Goal: Task Accomplishment & Management: Use online tool/utility

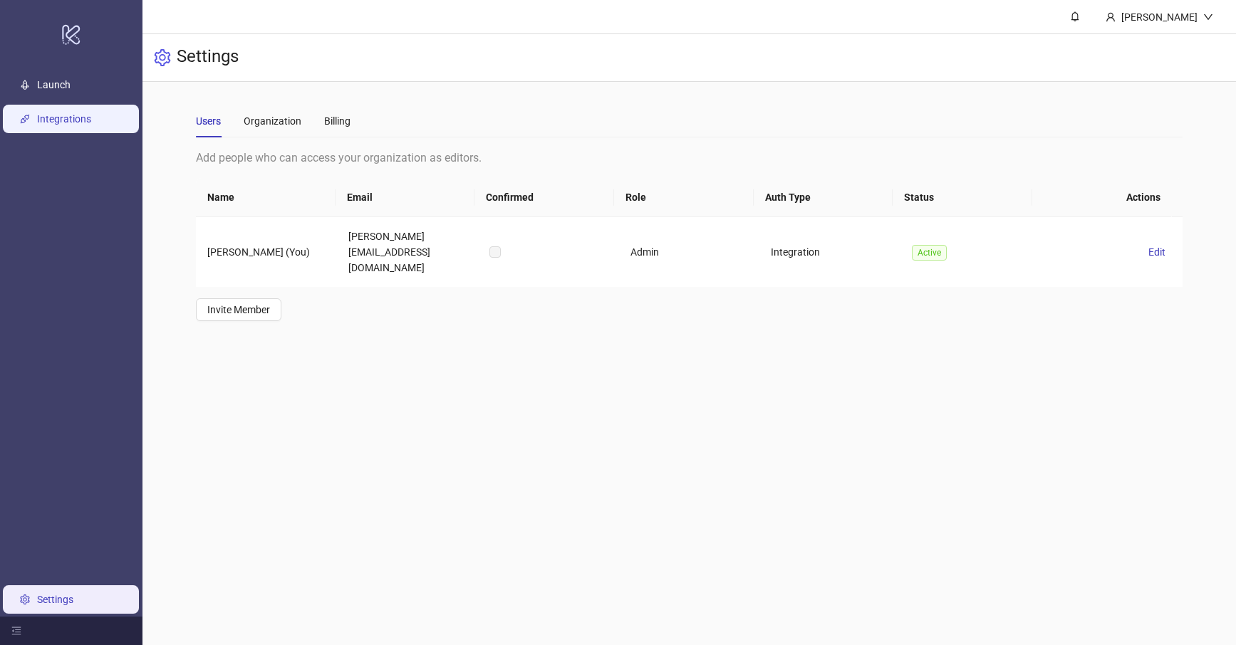
click at [77, 123] on link "Integrations" at bounding box center [64, 118] width 54 height 11
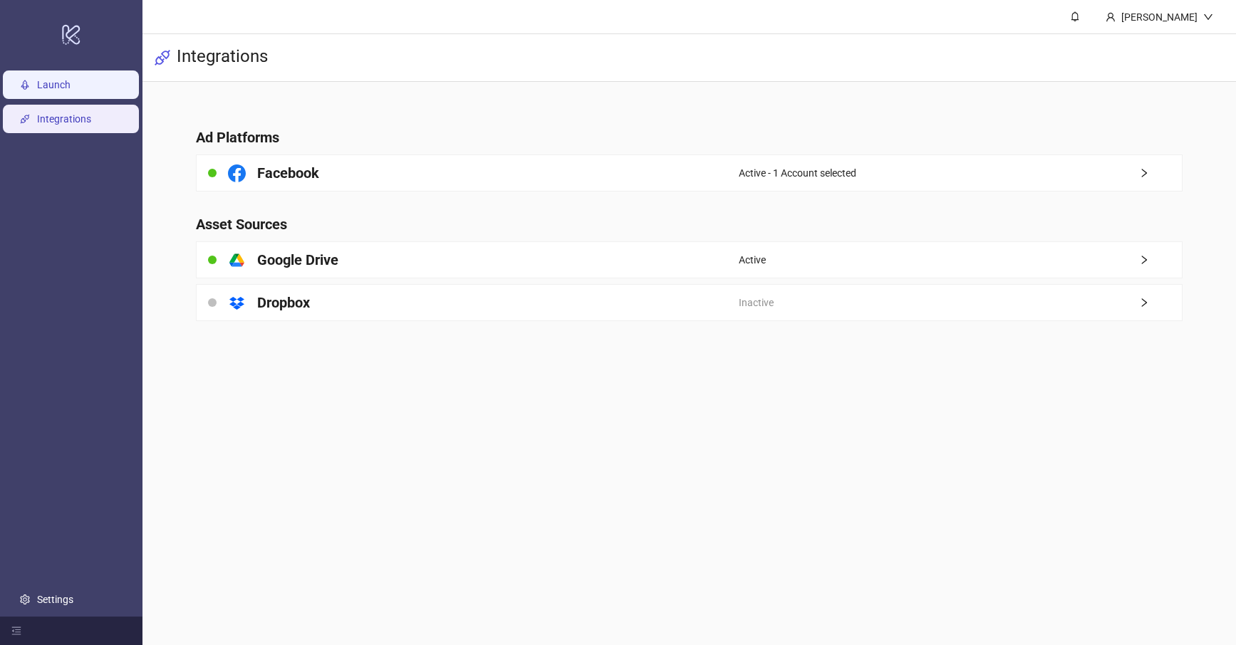
click at [66, 88] on link "Launch" at bounding box center [53, 84] width 33 height 11
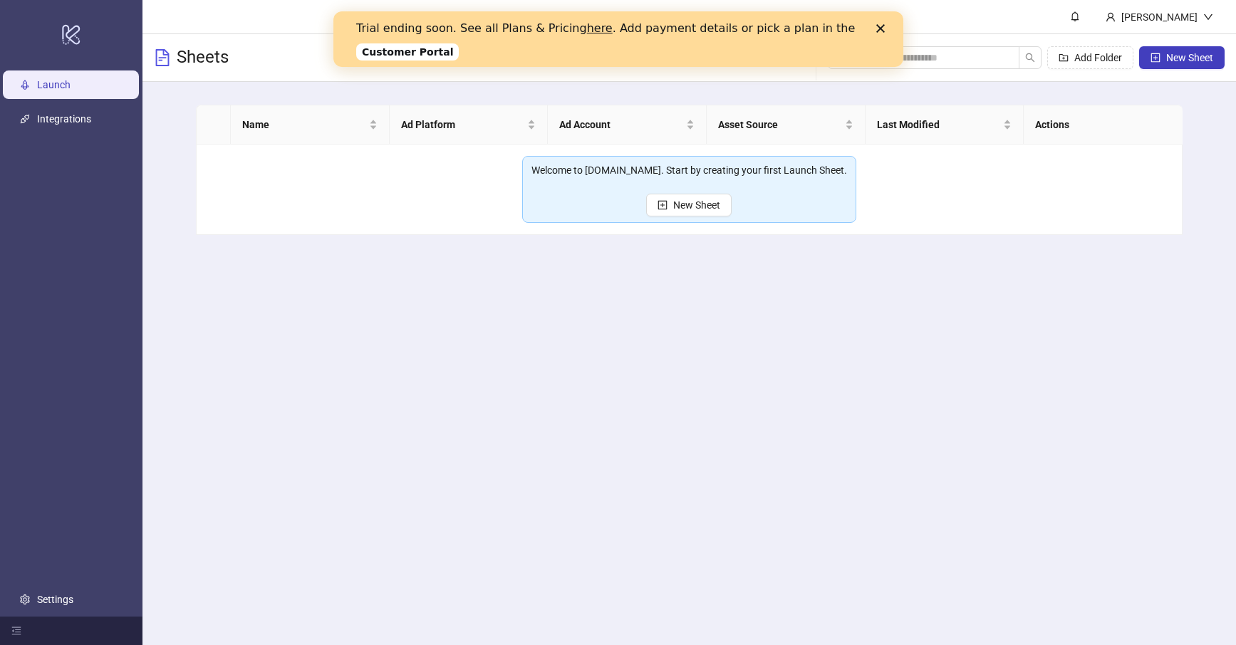
click at [883, 26] on icon "Close" at bounding box center [880, 28] width 9 height 9
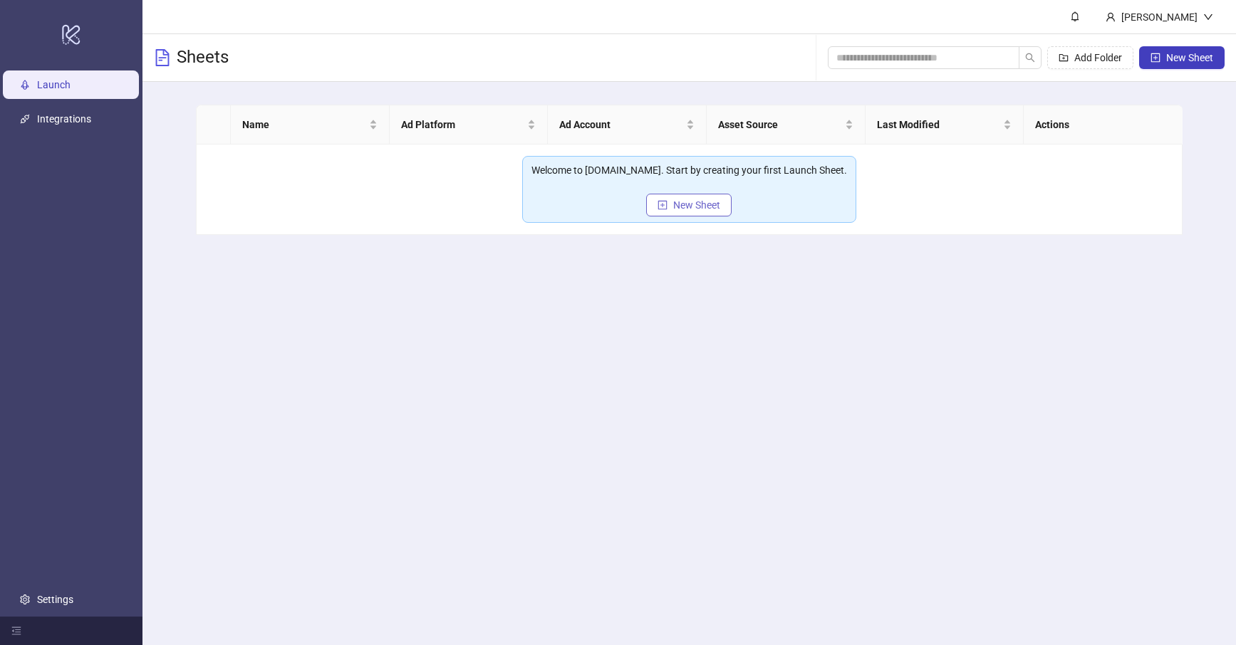
click at [708, 207] on span "New Sheet" at bounding box center [696, 204] width 47 height 11
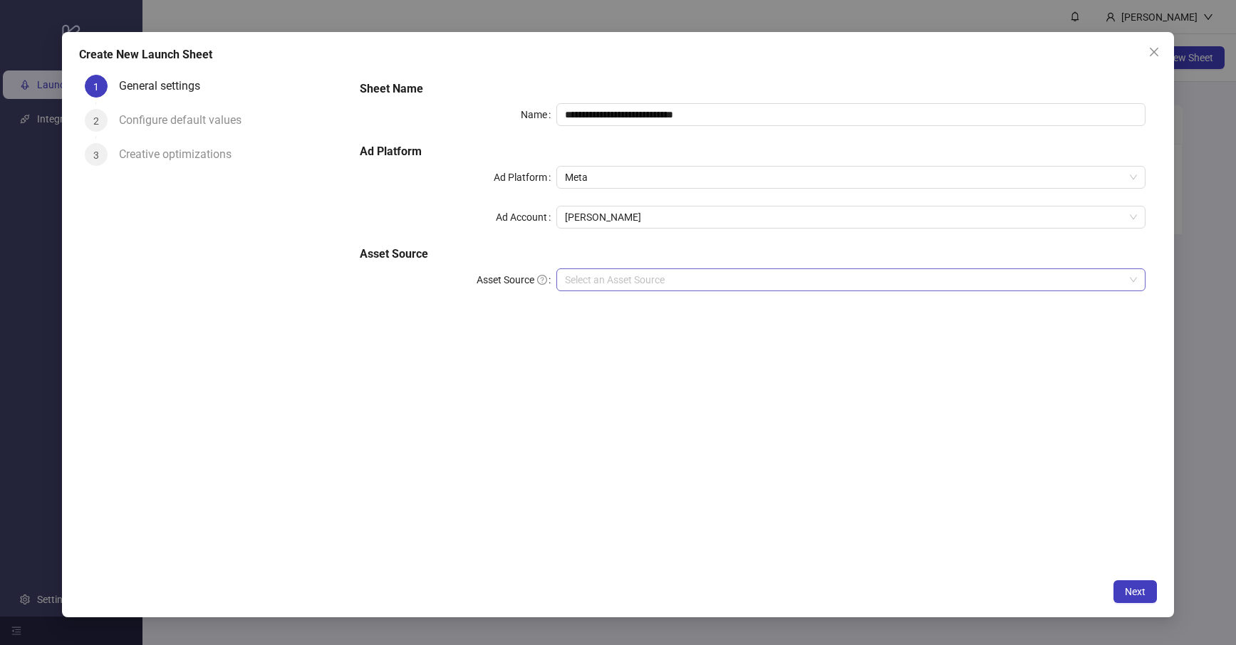
click at [621, 280] on input "Asset Source" at bounding box center [844, 279] width 559 height 21
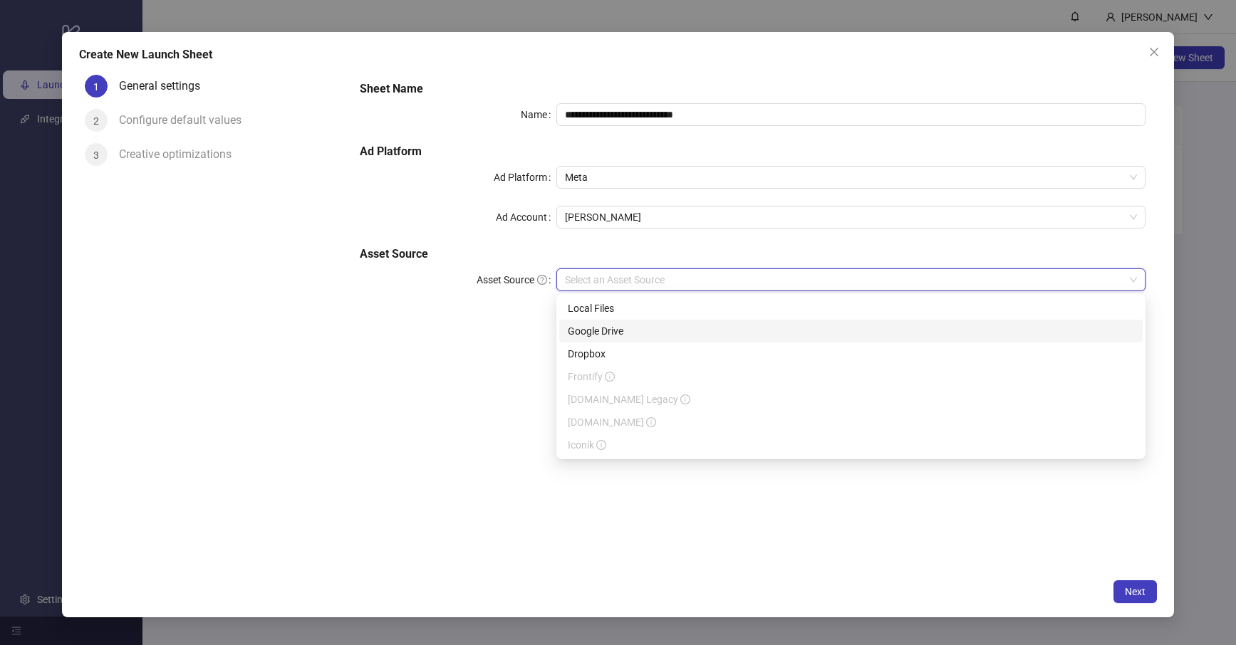
click at [603, 327] on div "Google Drive" at bounding box center [851, 331] width 566 height 16
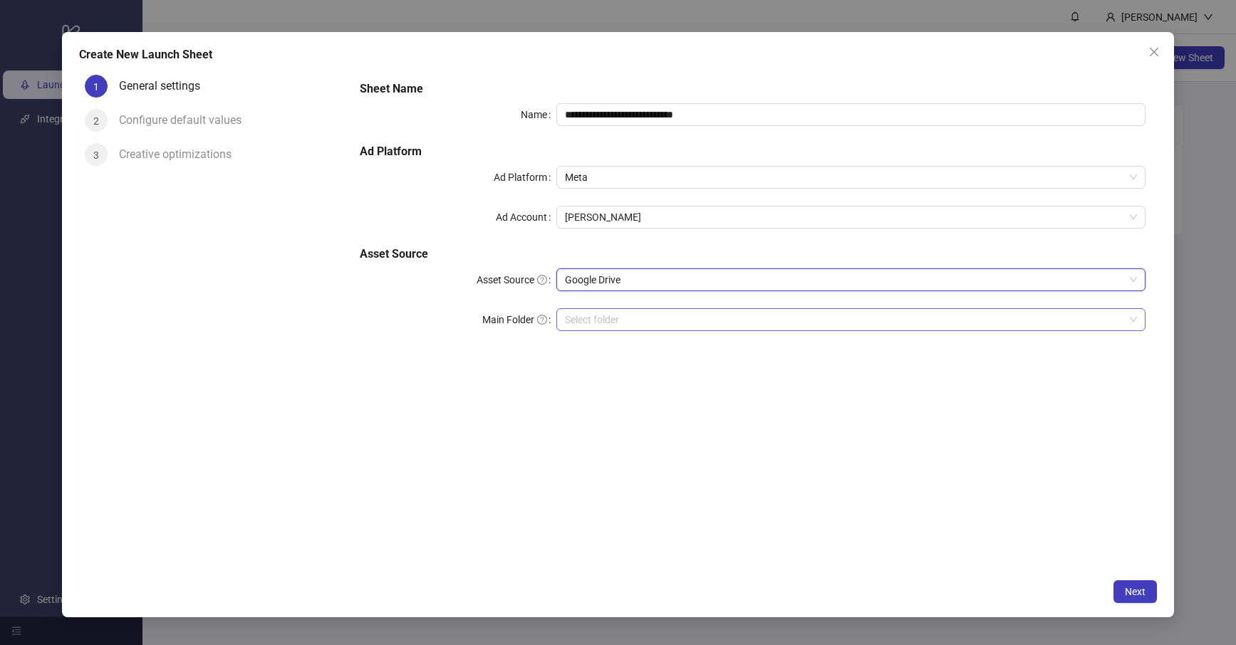
click at [606, 321] on input "Main Folder" at bounding box center [844, 319] width 559 height 21
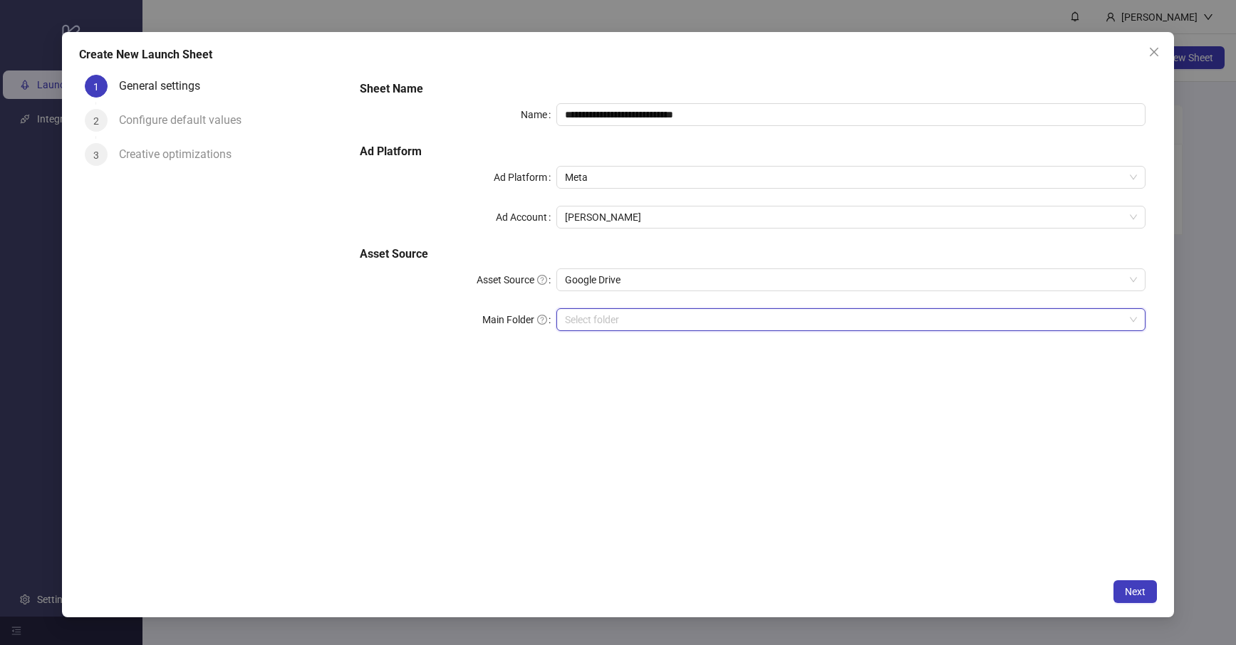
click at [591, 313] on input "Main Folder" at bounding box center [844, 319] width 559 height 21
click at [1128, 592] on span "Next" at bounding box center [1135, 591] width 21 height 11
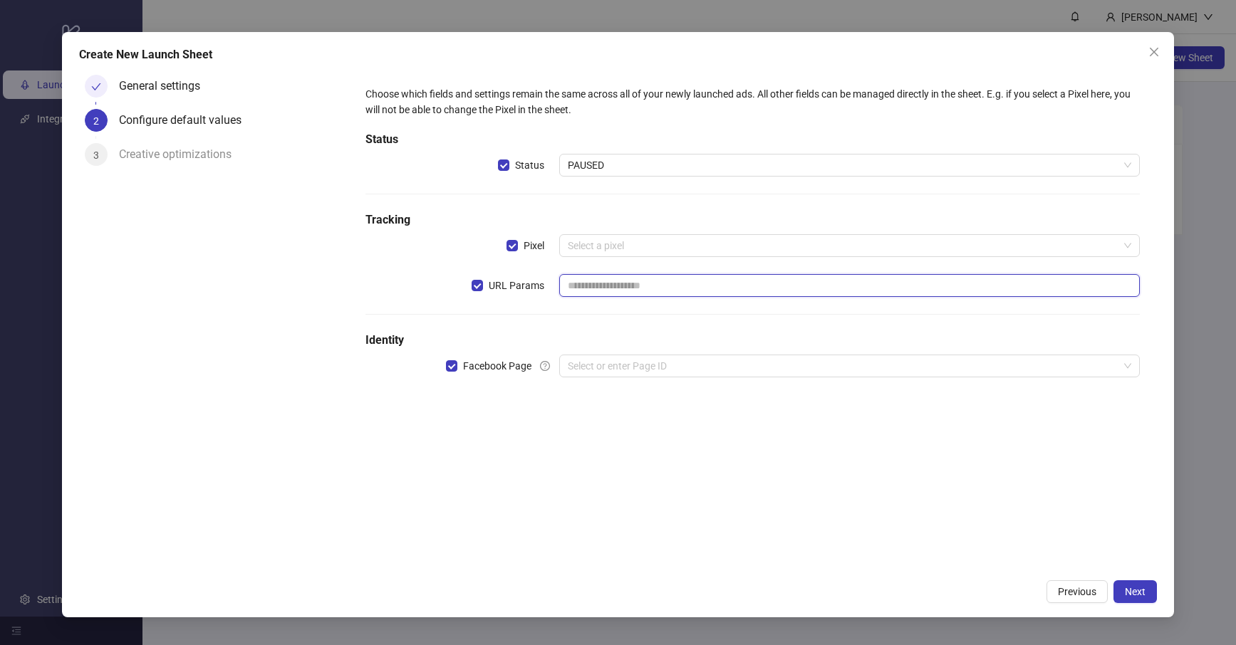
click at [623, 279] on input "text" at bounding box center [849, 285] width 581 height 23
click at [593, 249] on input "search" at bounding box center [843, 245] width 551 height 21
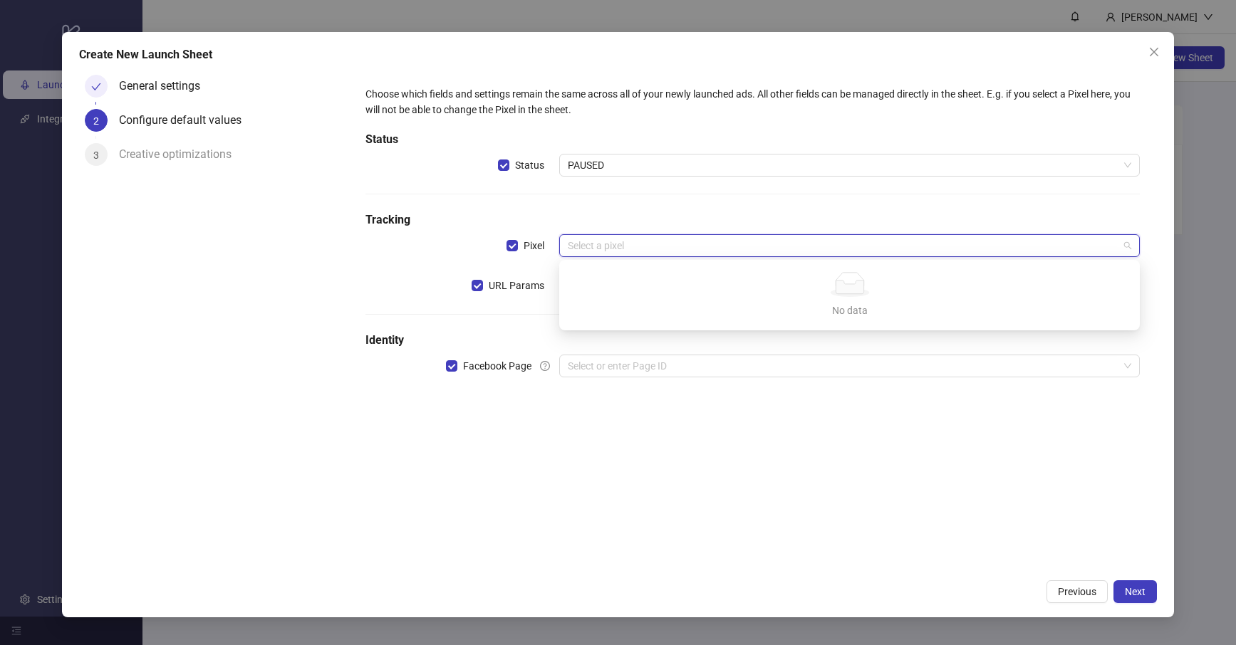
click at [523, 274] on label "URL Params" at bounding box center [516, 285] width 88 height 23
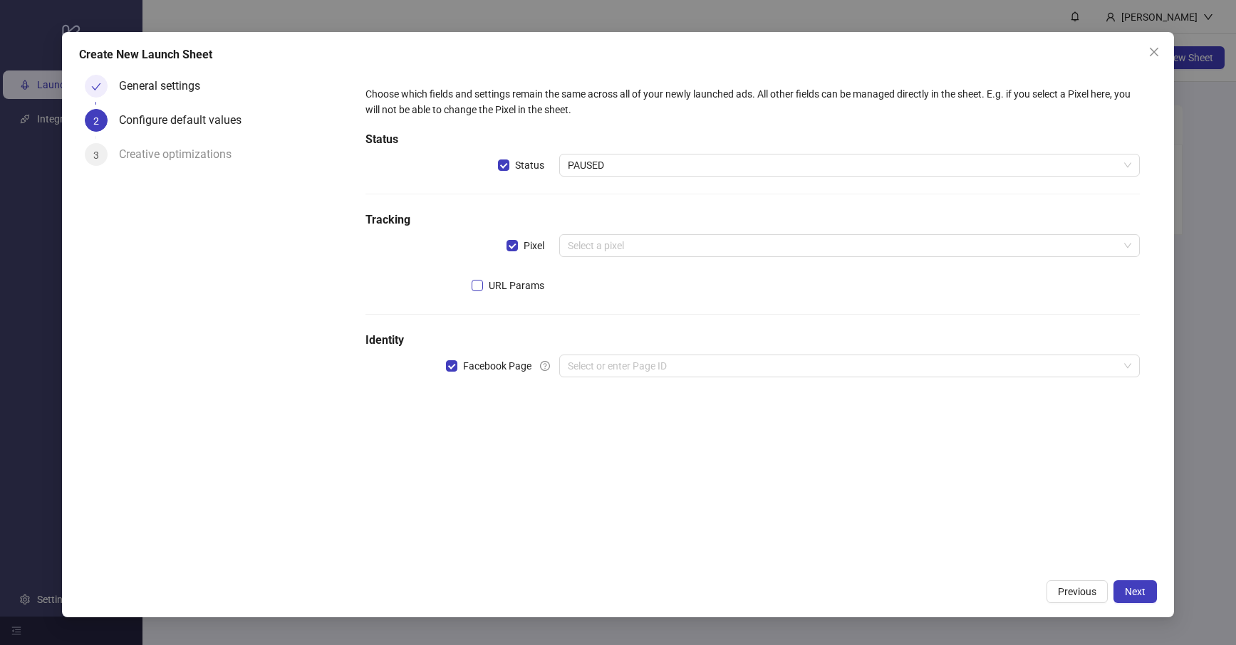
click at [502, 278] on span "URL Params" at bounding box center [516, 286] width 67 height 16
click at [636, 284] on input "text" at bounding box center [849, 285] width 581 height 23
paste input "**********"
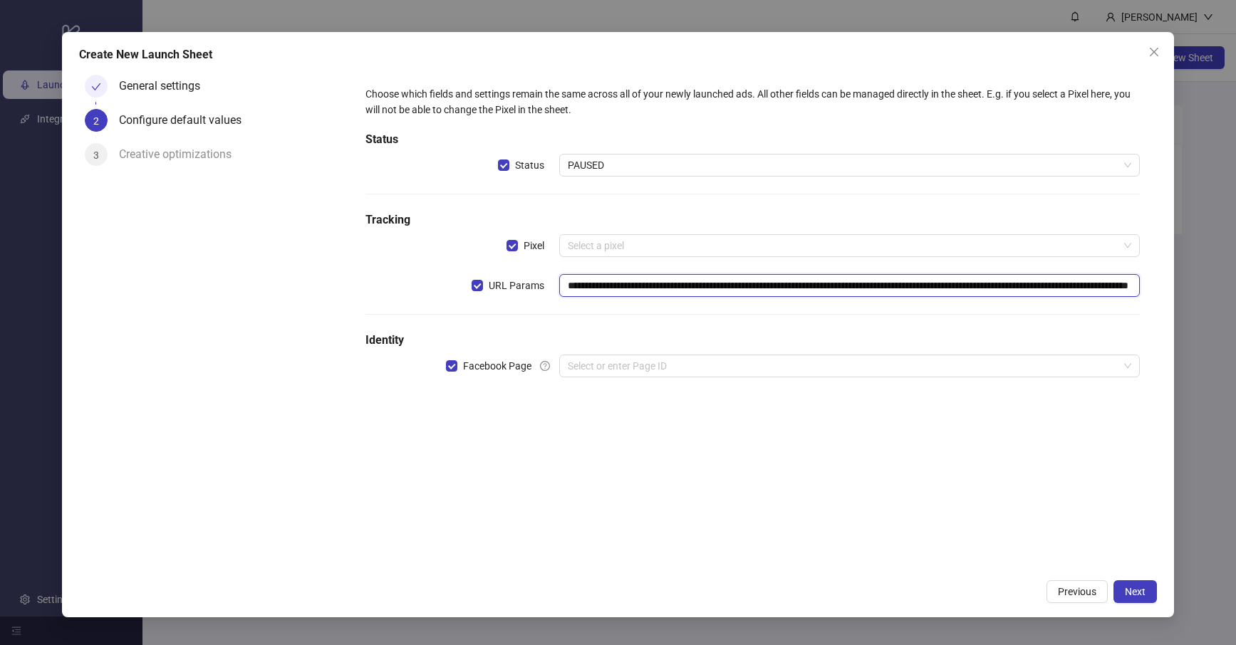
scroll to position [0, 237]
type input "**********"
click at [616, 332] on h5 "Identity" at bounding box center [752, 340] width 774 height 17
click at [612, 367] on input "search" at bounding box center [843, 365] width 551 height 21
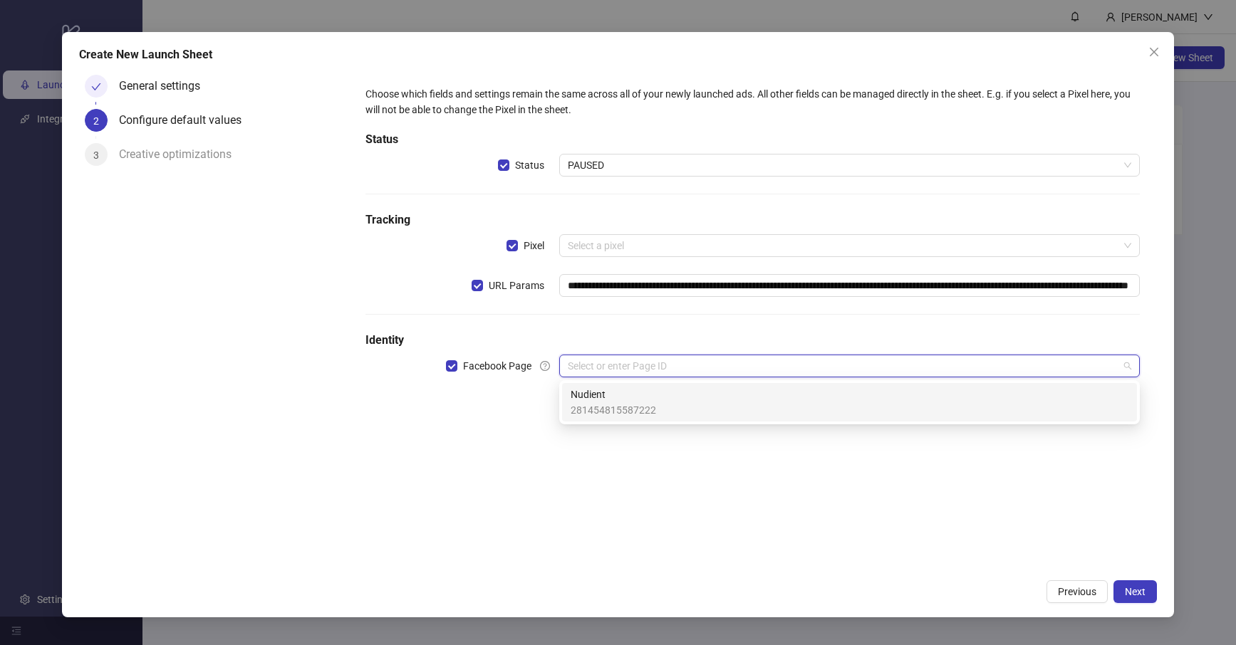
click at [632, 403] on span "281454815587222" at bounding box center [613, 411] width 85 height 16
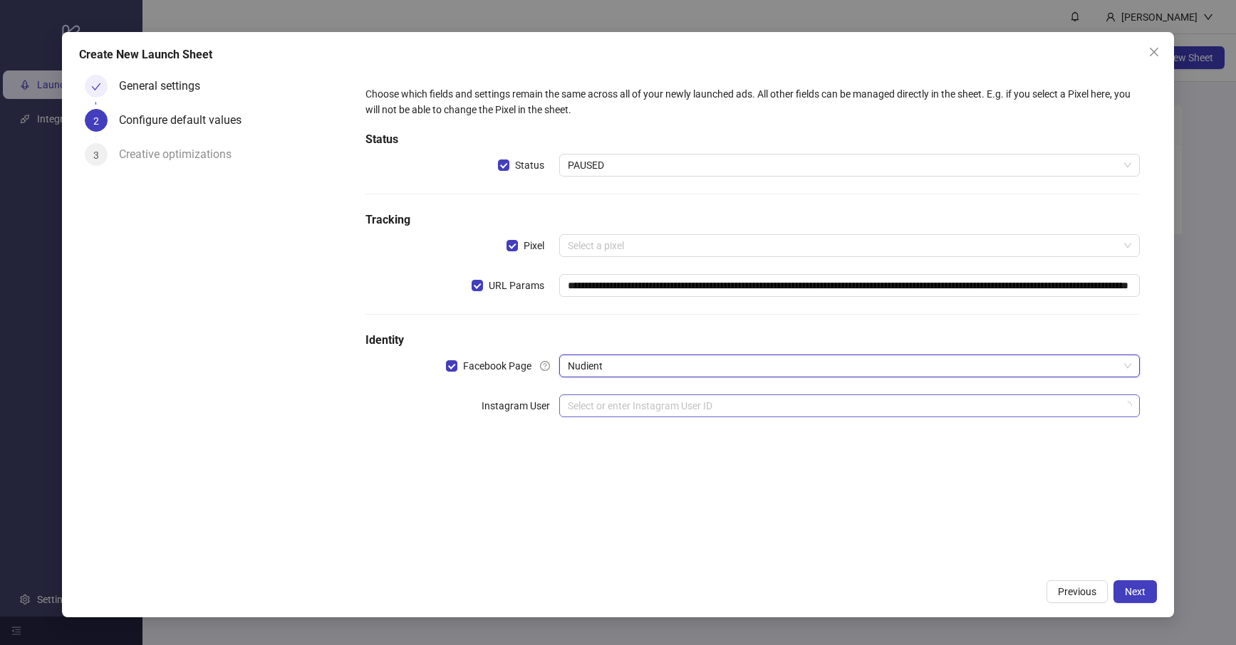
click at [645, 414] on input "search" at bounding box center [843, 405] width 551 height 21
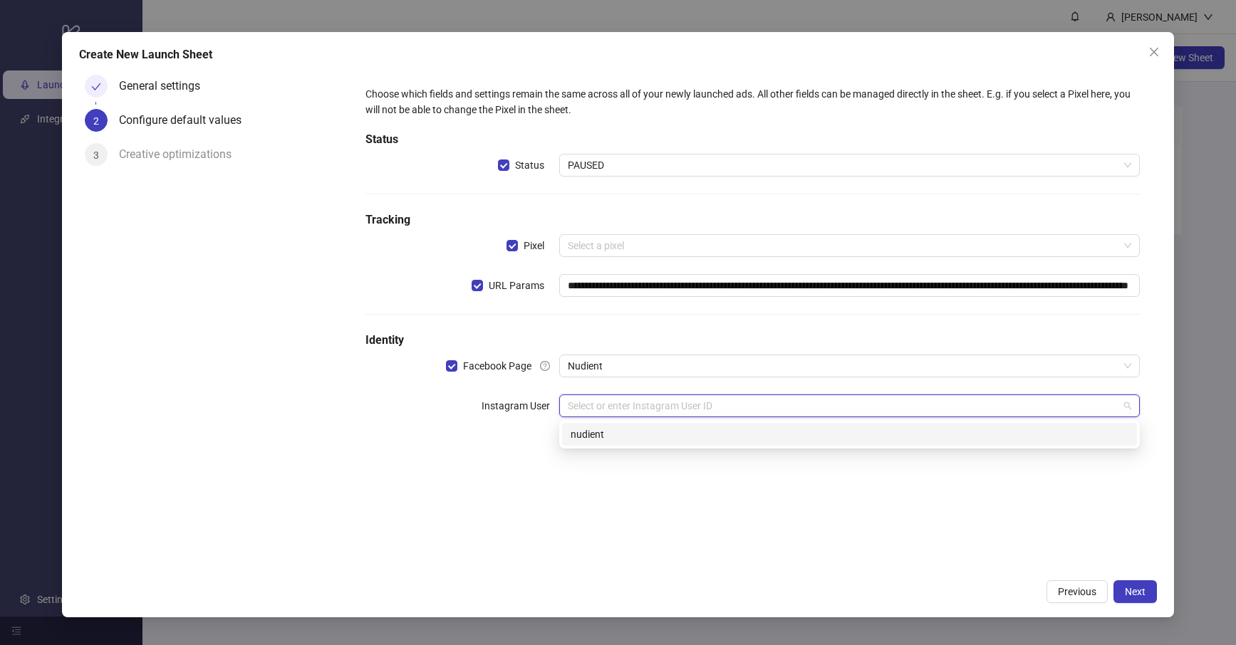
click at [635, 432] on div "nudient" at bounding box center [850, 435] width 558 height 16
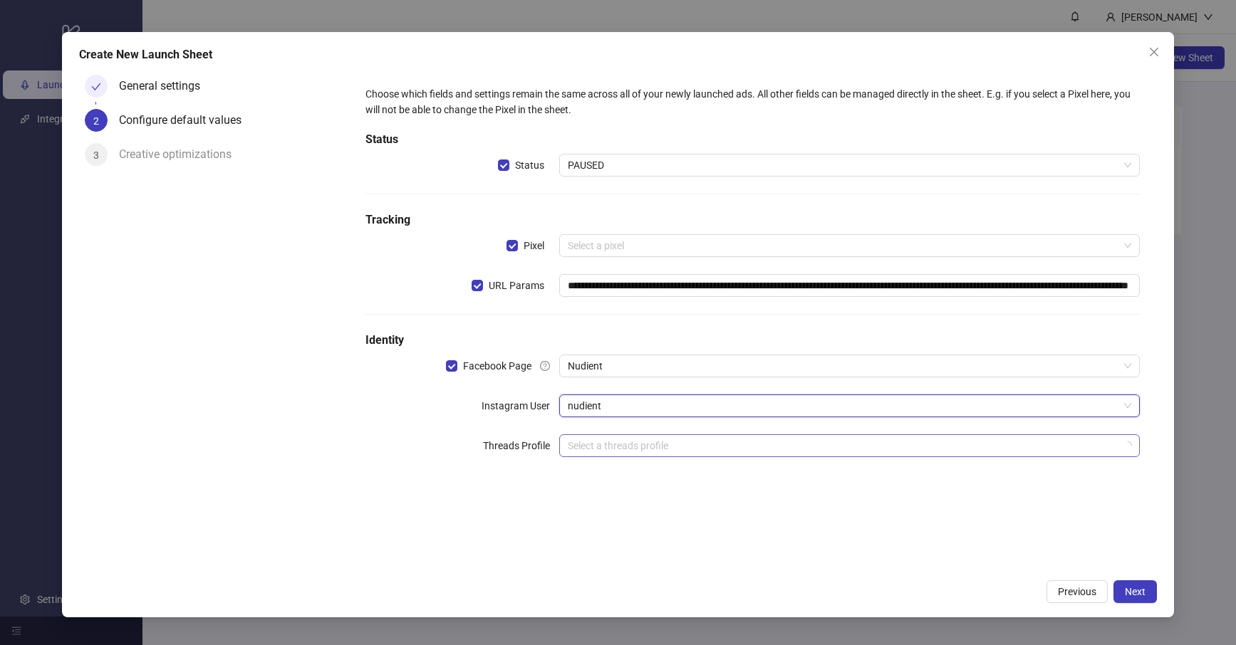
click at [634, 451] on input "search" at bounding box center [843, 445] width 551 height 21
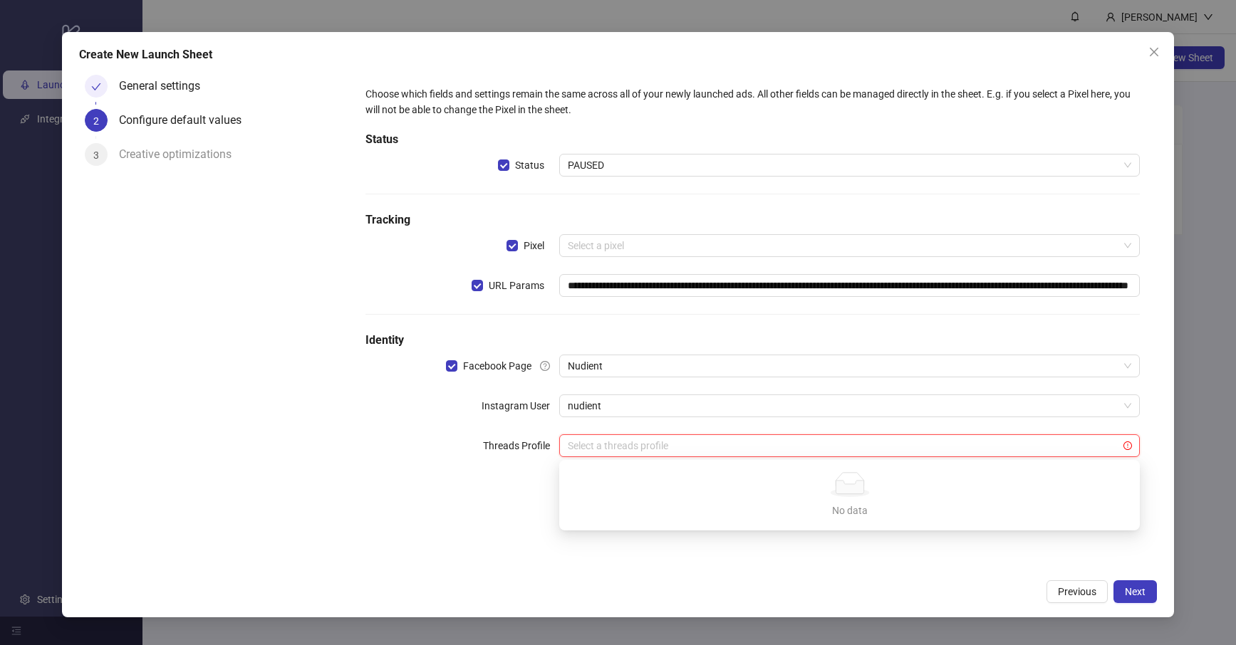
click at [497, 462] on div "**********" at bounding box center [753, 281] width 786 height 400
click at [588, 236] on input "search" at bounding box center [843, 245] width 551 height 21
click at [985, 587] on div "Previous Next" at bounding box center [618, 592] width 1079 height 23
click at [631, 245] on input "search" at bounding box center [843, 245] width 551 height 21
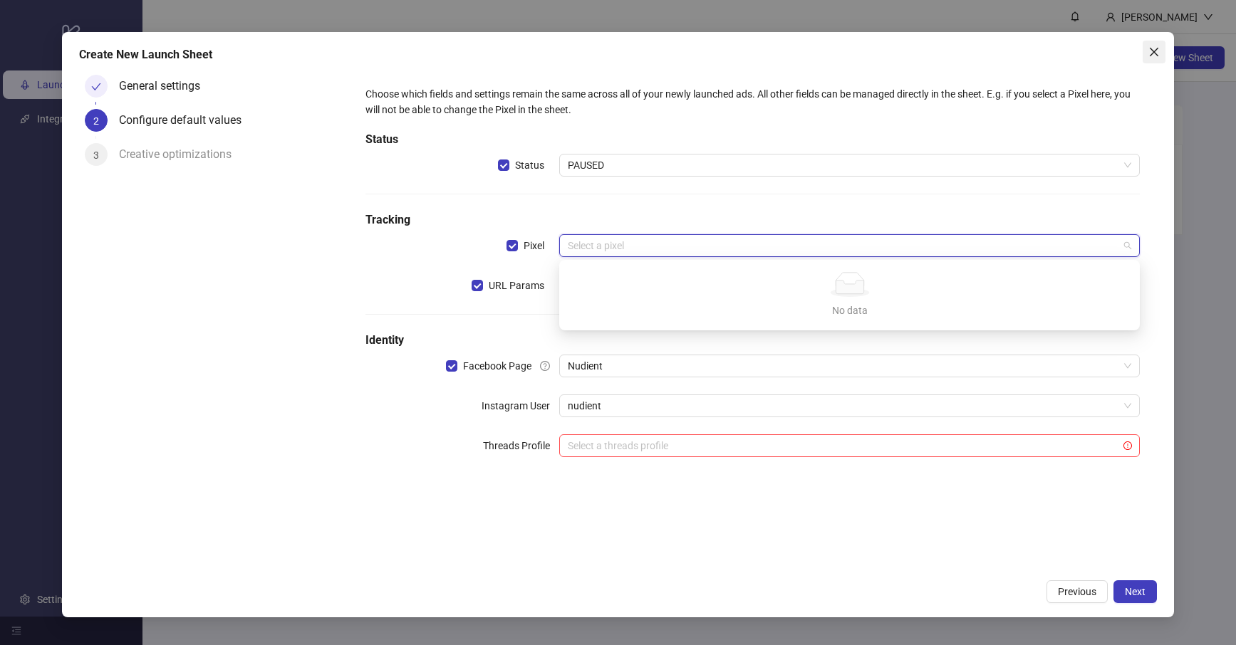
click at [1150, 50] on icon "close" at bounding box center [1153, 51] width 11 height 11
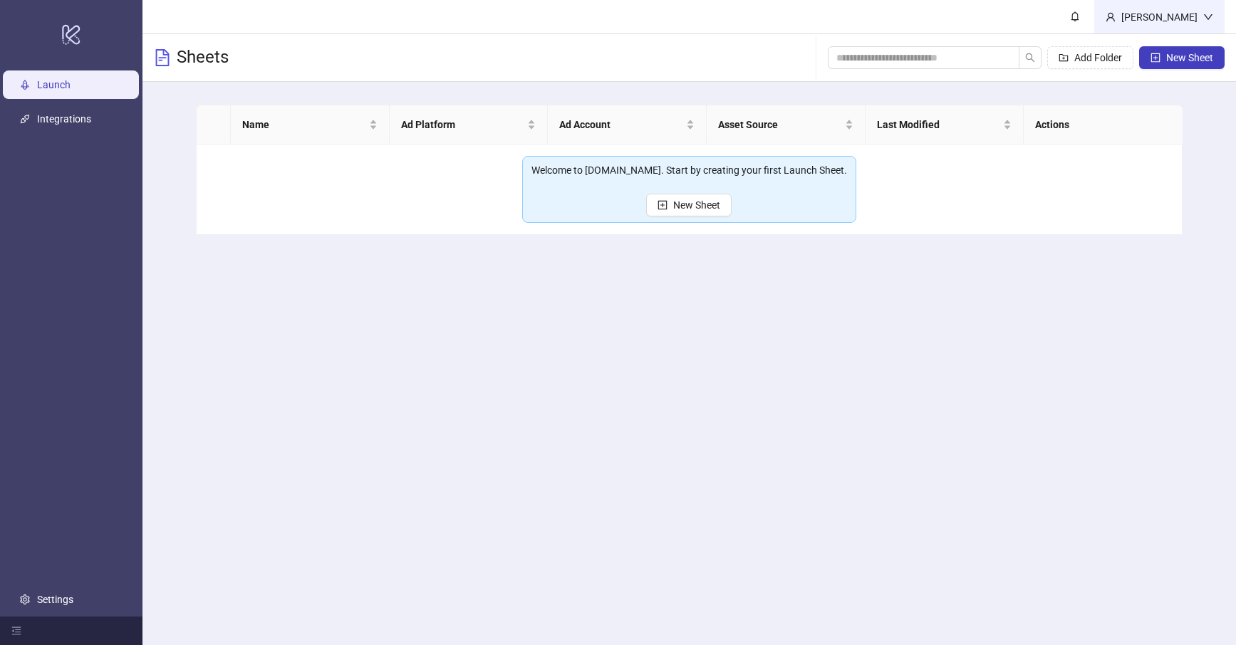
click at [1183, 21] on div "[PERSON_NAME]" at bounding box center [1160, 17] width 88 height 16
click at [1030, 18] on header "[PERSON_NAME]" at bounding box center [689, 17] width 1094 height 34
click at [19, 634] on icon "menu-fold" at bounding box center [16, 632] width 9 height 8
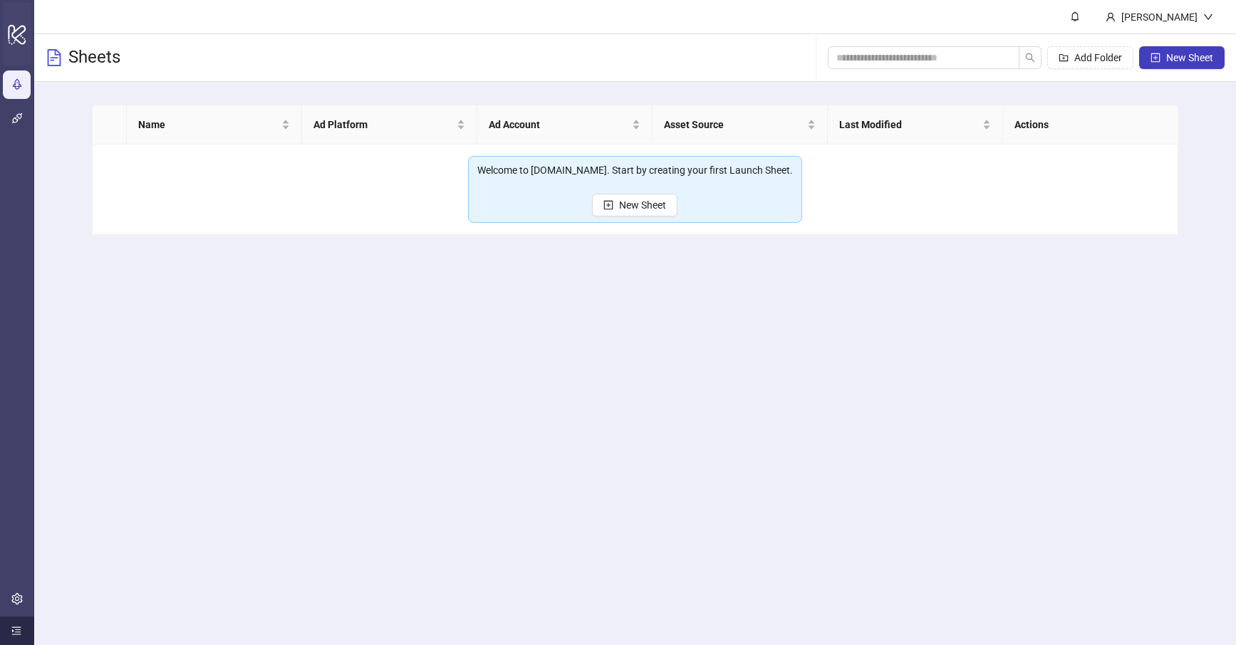
click at [17, 33] on icon "logo/logo-mobile" at bounding box center [17, 34] width 20 height 34
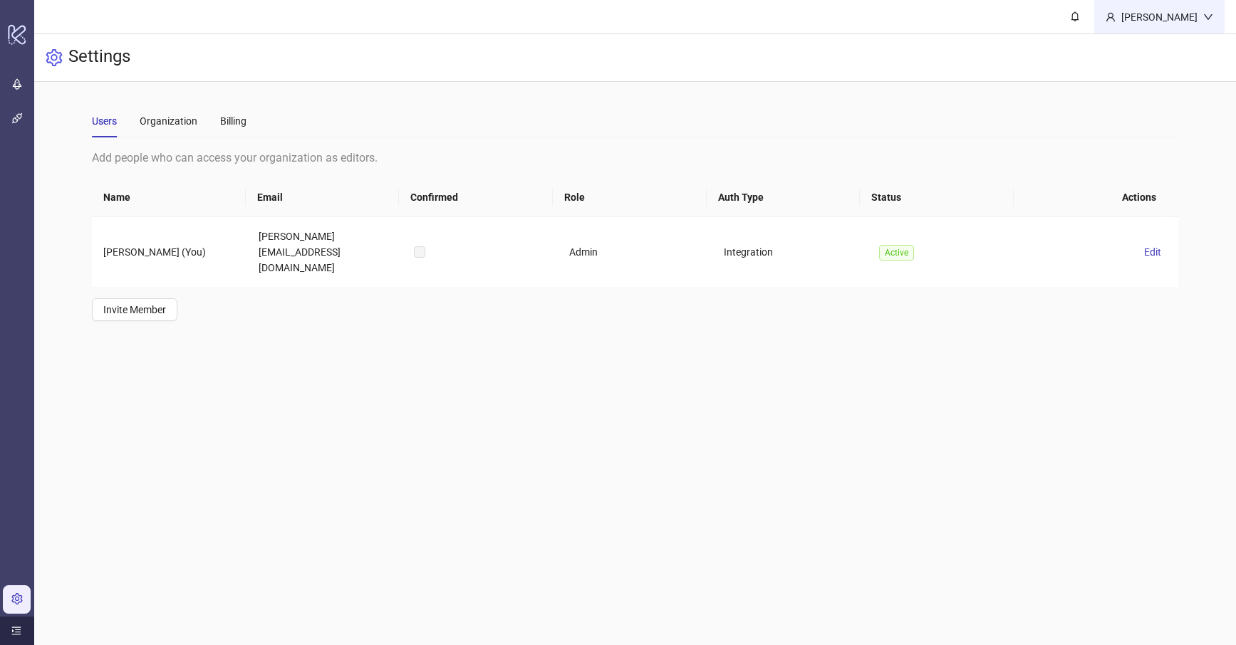
click at [1203, 16] on icon "down" at bounding box center [1208, 17] width 10 height 10
click at [30, 79] on link "Launch" at bounding box center [46, 84] width 33 height 11
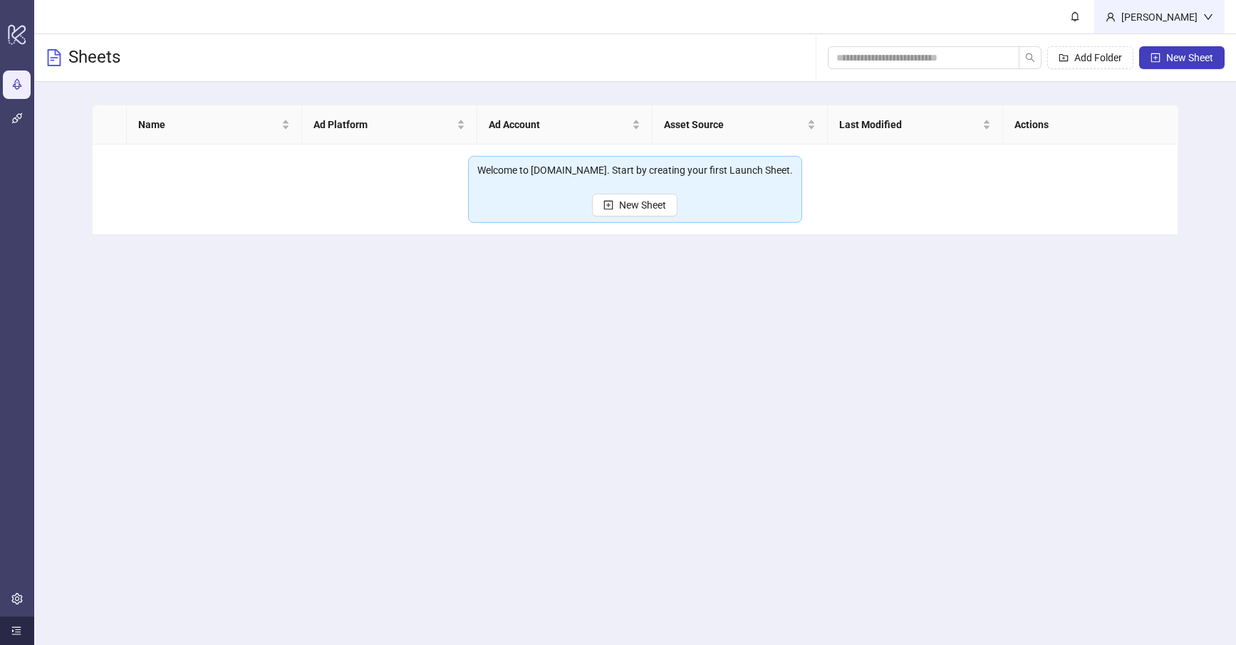
click at [1177, 21] on div "[PERSON_NAME]" at bounding box center [1160, 17] width 88 height 16
click at [30, 125] on link "Integrations" at bounding box center [57, 118] width 54 height 11
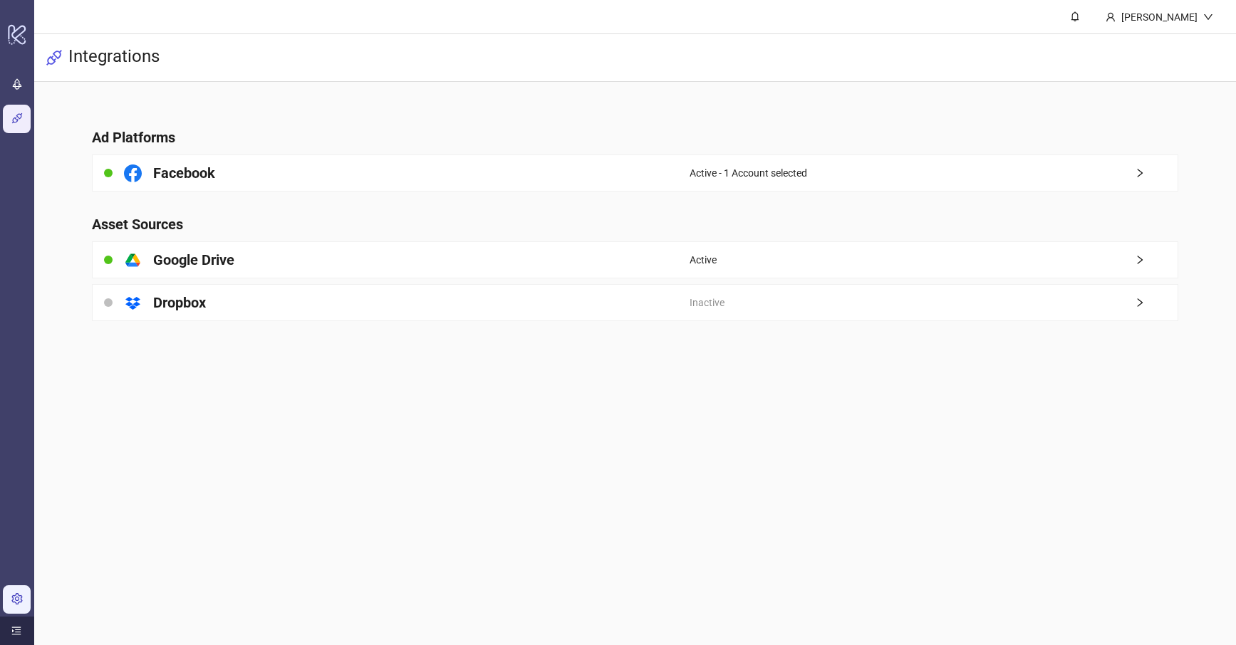
click at [30, 606] on link "Settings" at bounding box center [48, 599] width 36 height 11
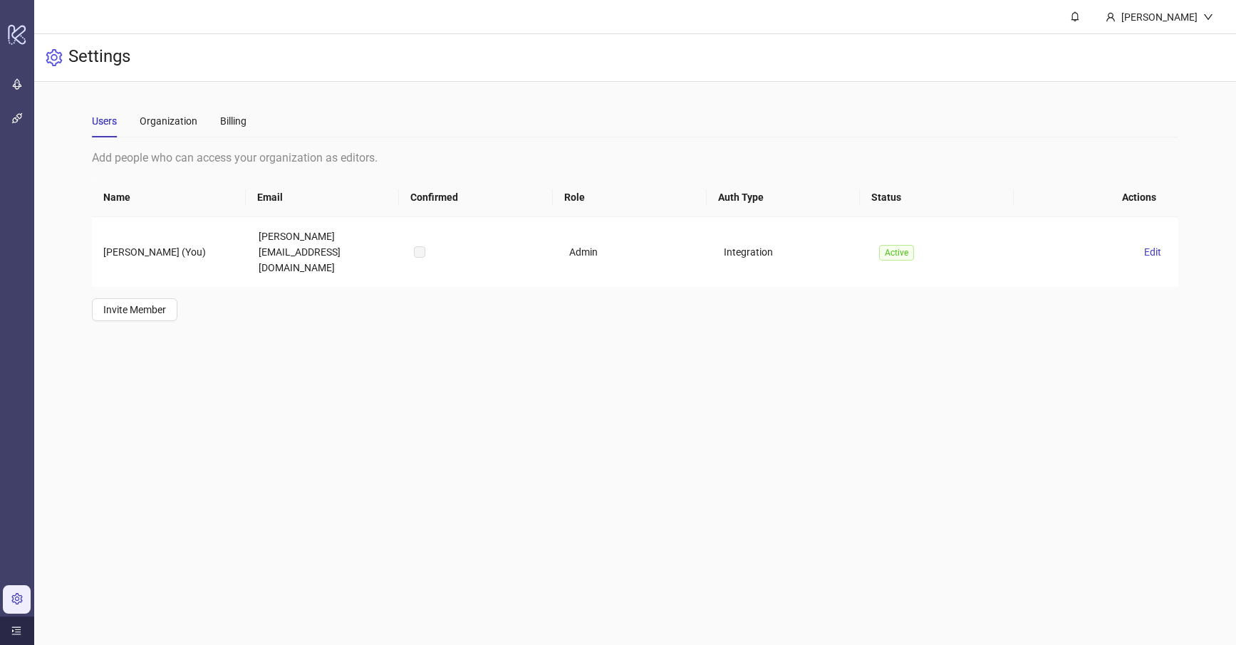
click at [13, 634] on icon "menu-unfold" at bounding box center [16, 632] width 9 height 8
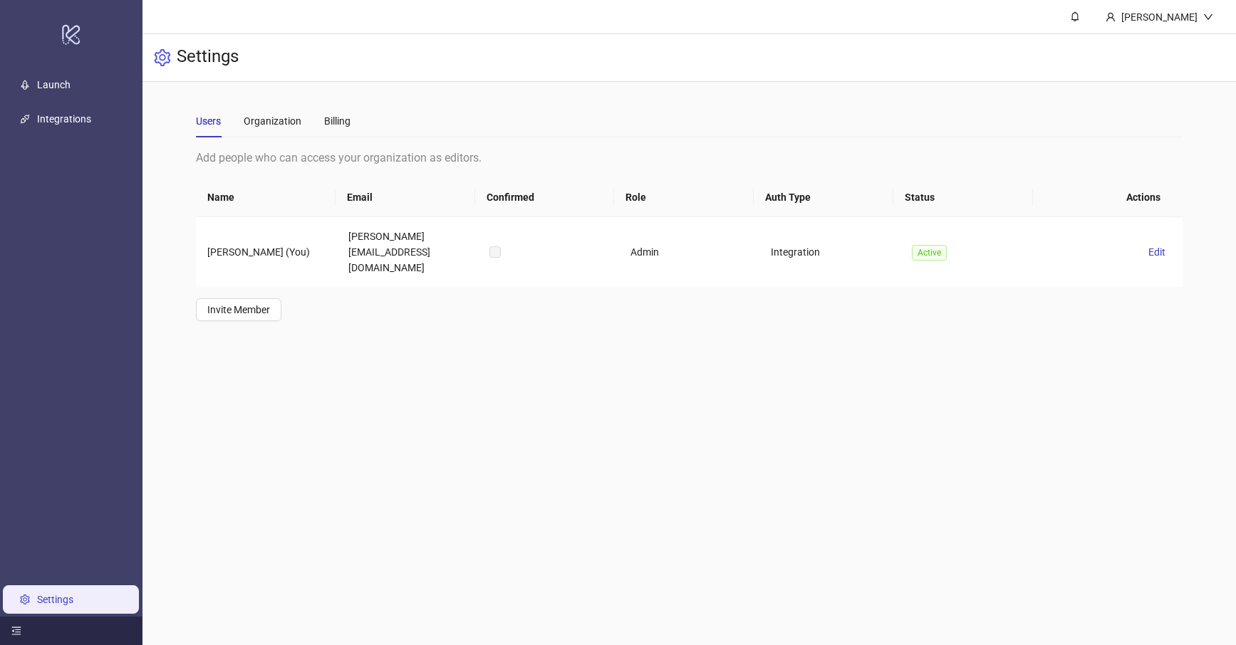
click at [245, 426] on main "Kristoffer Wikner Settings Users Organization Billing Add people who can access…" at bounding box center [689, 322] width 1094 height 645
click at [1080, 17] on icon "bell" at bounding box center [1075, 16] width 10 height 10
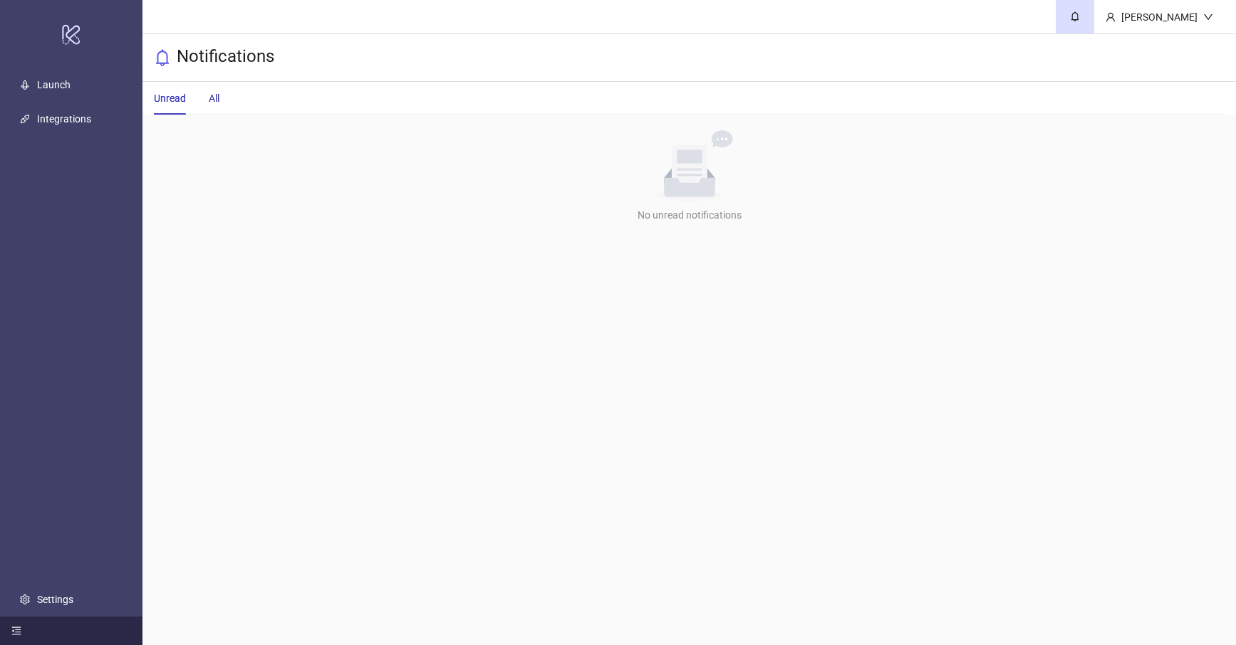
click at [214, 93] on div "All" at bounding box center [214, 98] width 11 height 16
click at [65, 83] on link "Launch" at bounding box center [53, 84] width 33 height 11
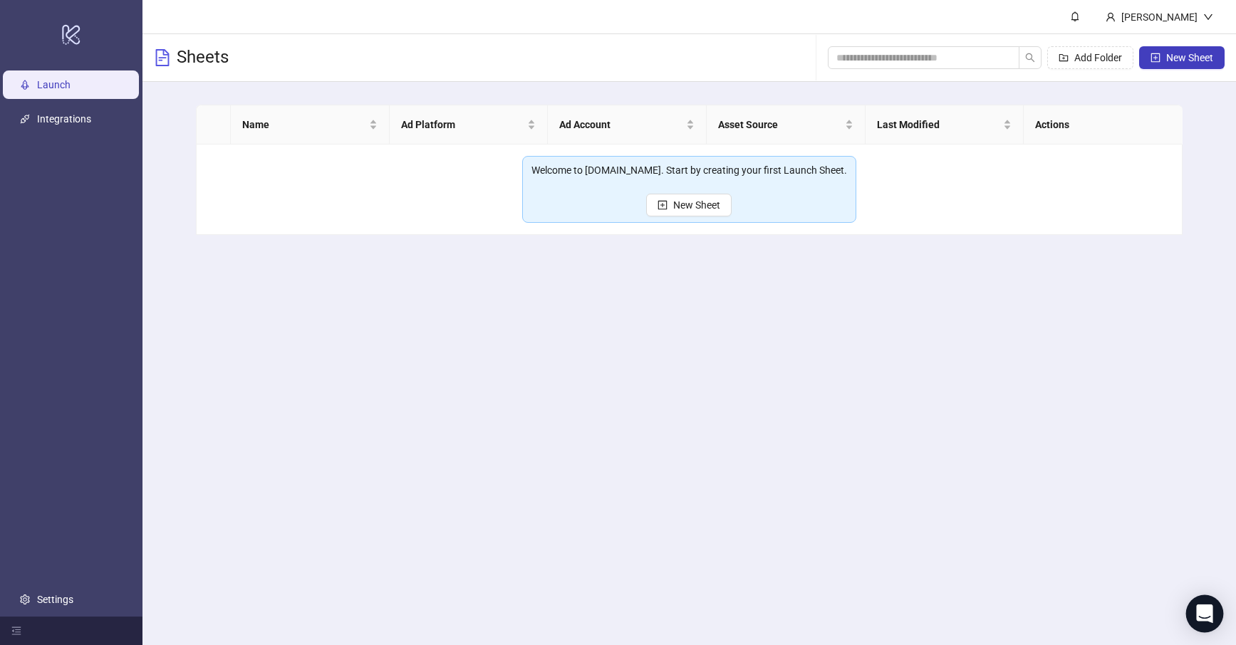
click at [1202, 611] on icon "Open Intercom Messenger" at bounding box center [1204, 614] width 16 height 19
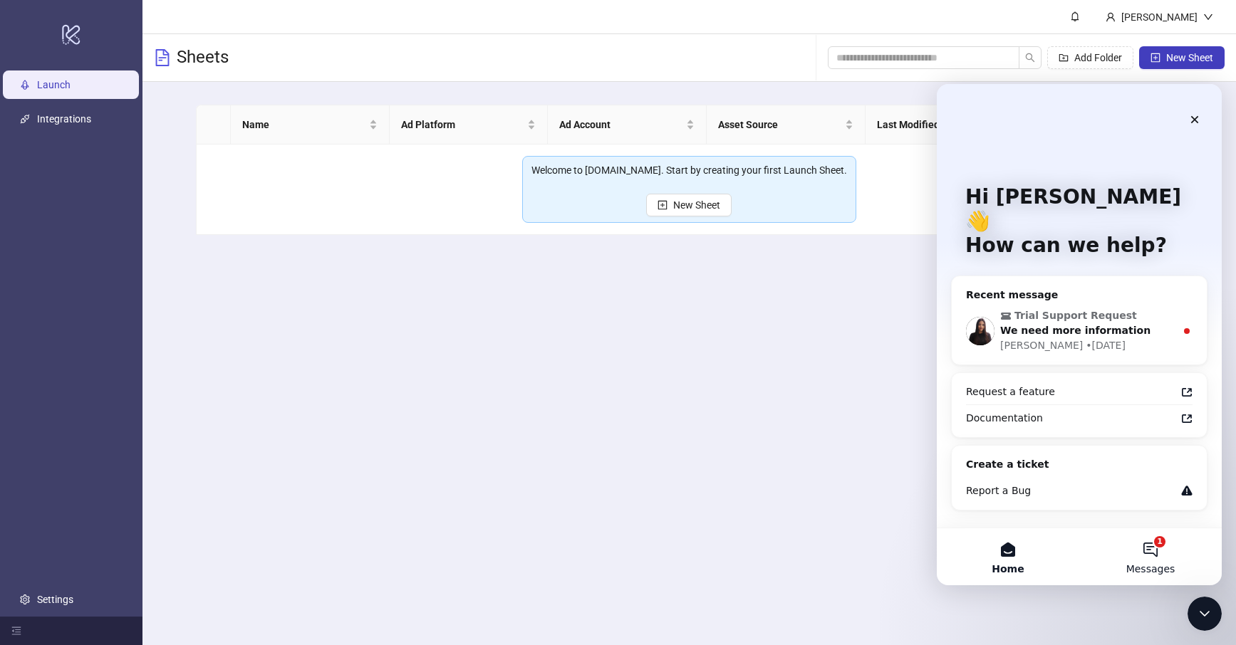
click at [1168, 549] on button "1 Messages" at bounding box center [1150, 557] width 142 height 57
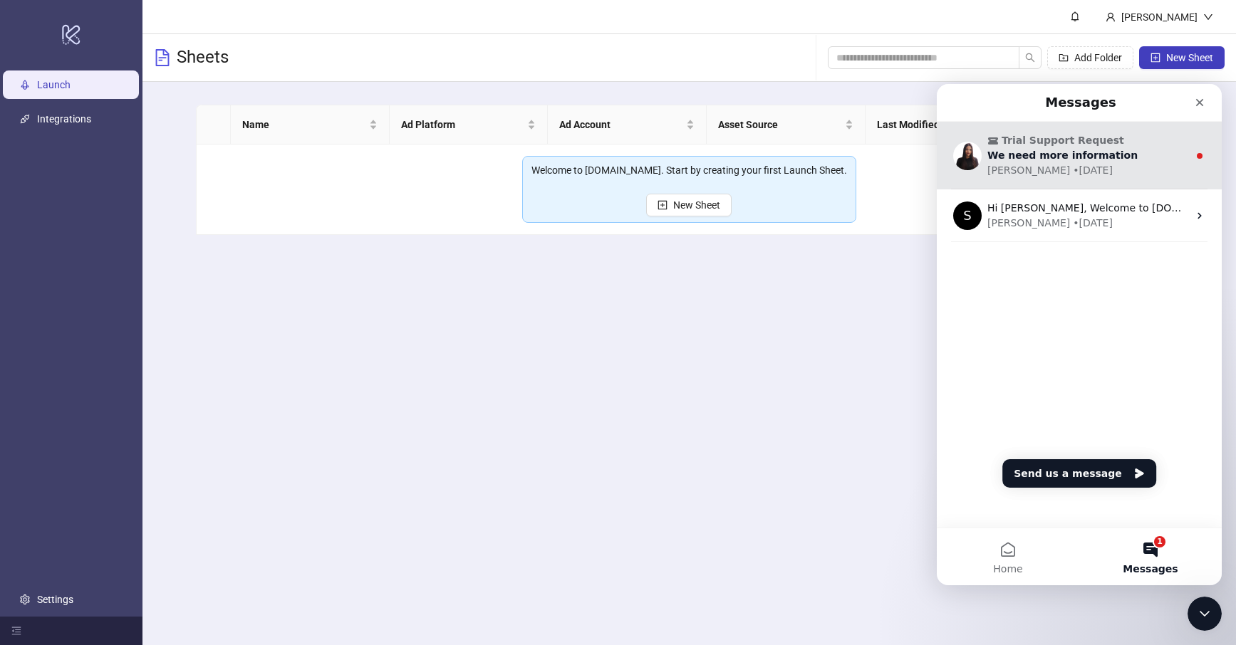
click at [1073, 173] on div "• [DATE]" at bounding box center [1093, 170] width 40 height 15
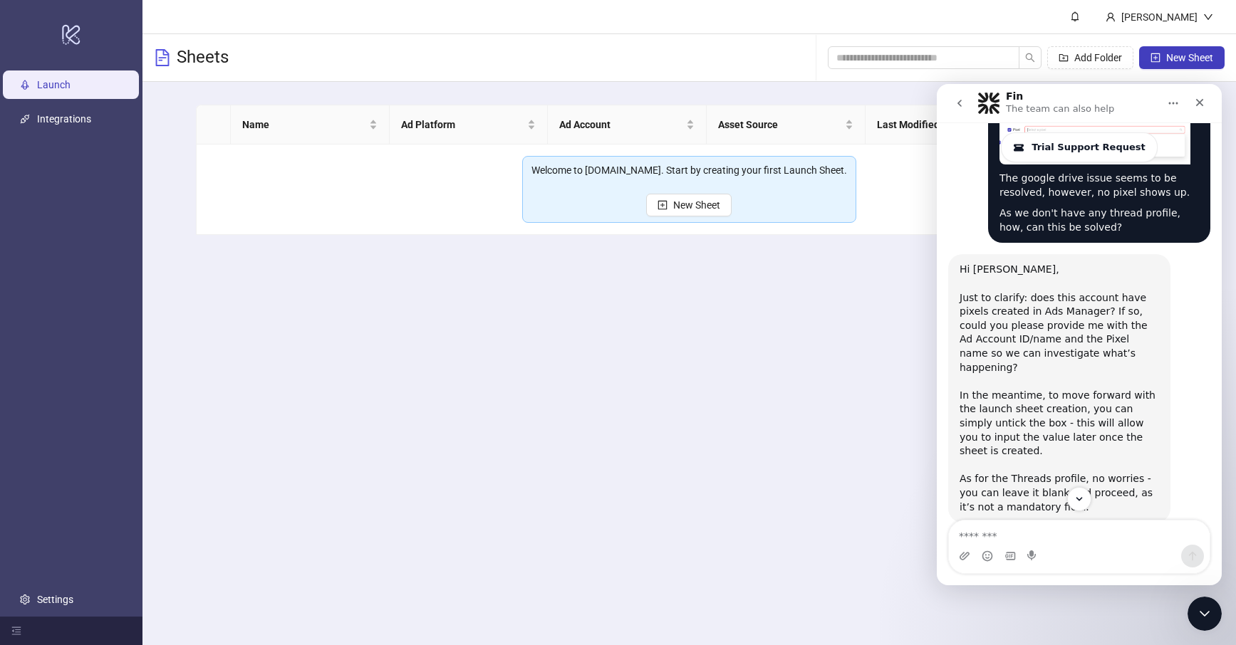
scroll to position [707, 0]
click at [1018, 526] on textarea "Message…" at bounding box center [1079, 533] width 261 height 24
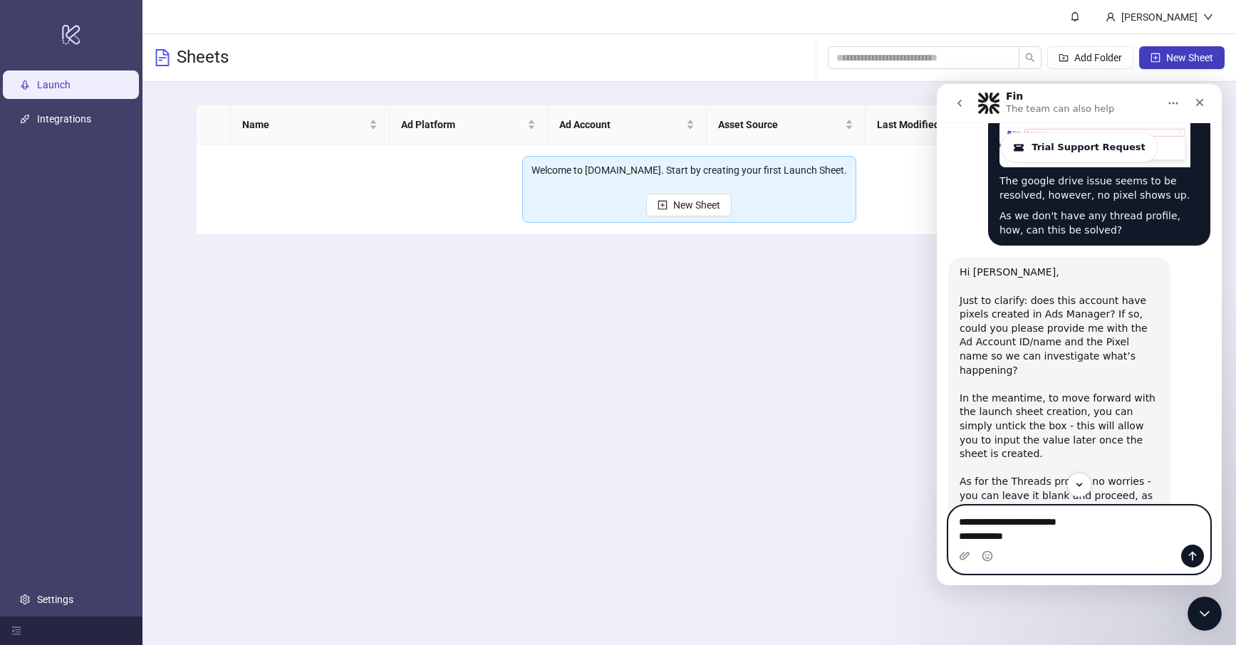
paste textarea "**********"
type textarea "**********"
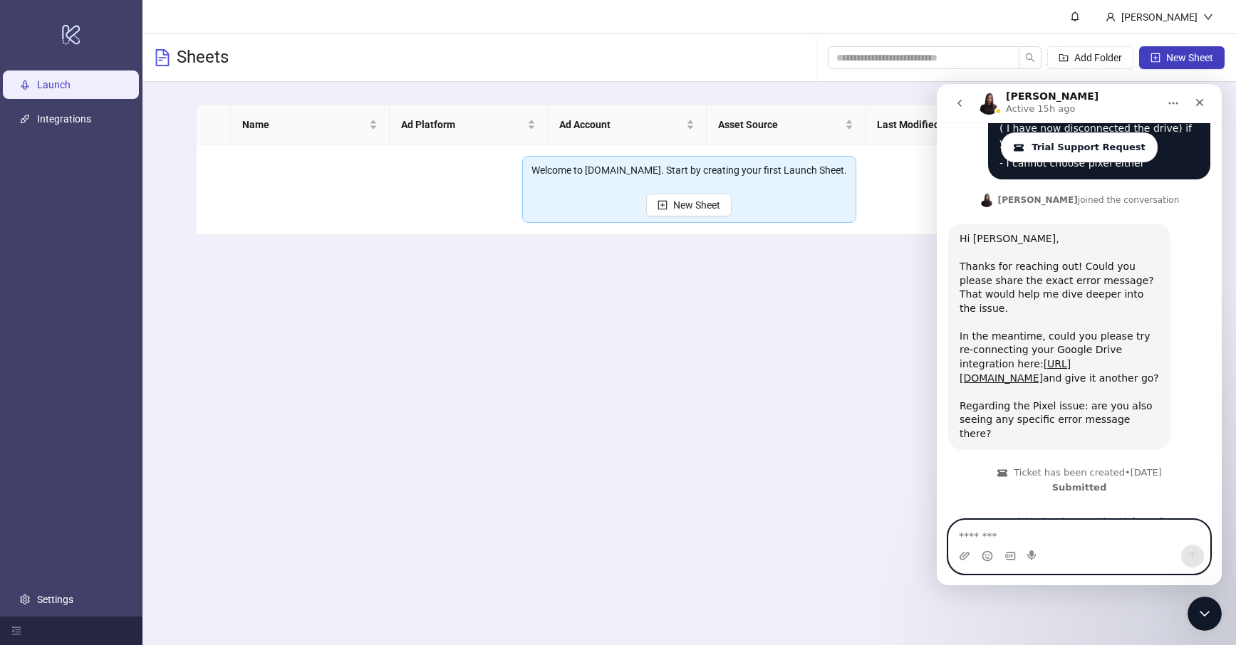
scroll to position [0, 0]
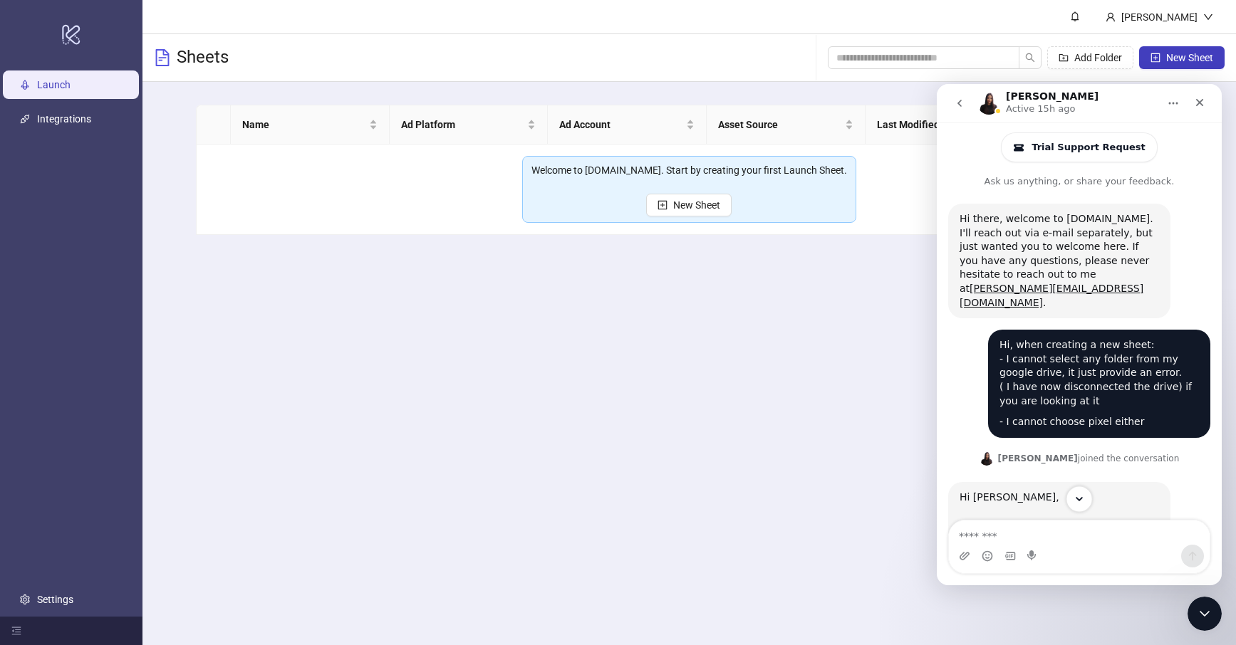
click at [1075, 491] on button "Scroll to bottom" at bounding box center [1079, 499] width 26 height 26
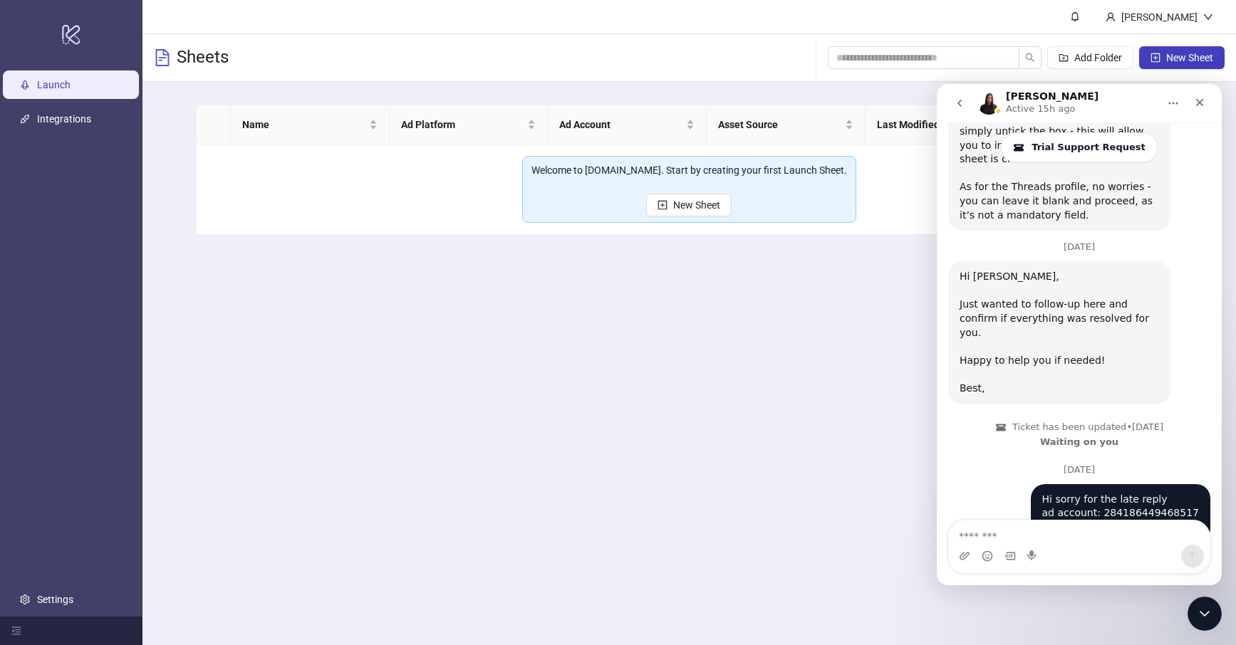
scroll to position [1008, 0]
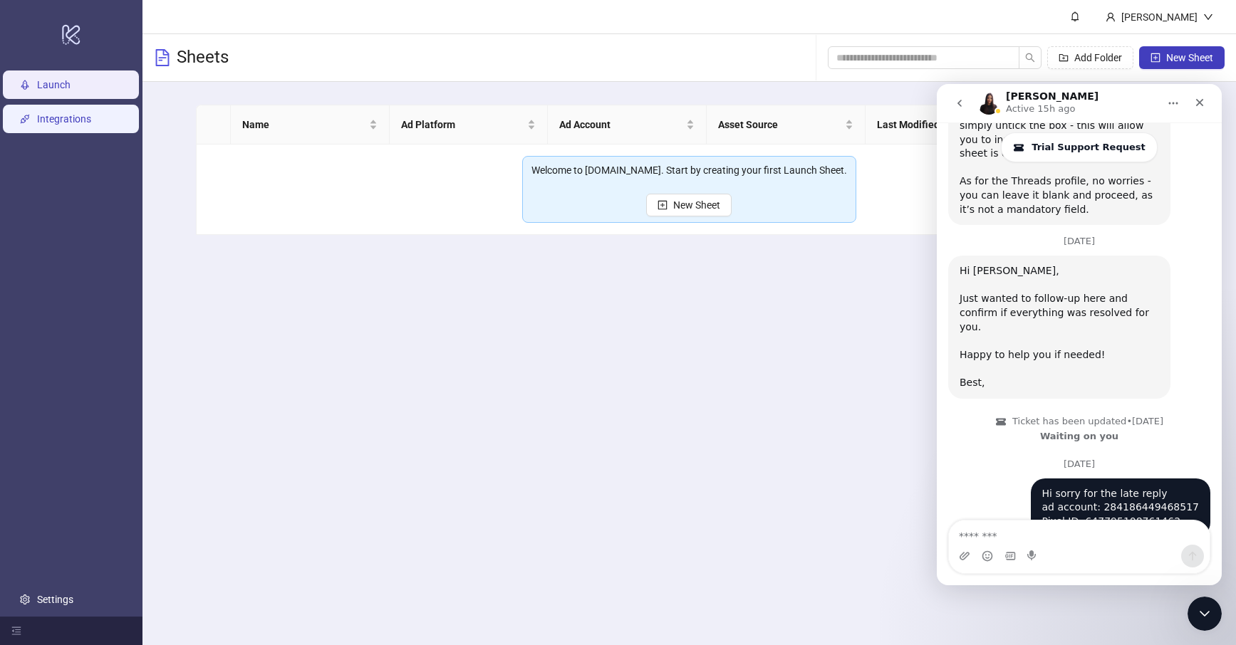
click at [76, 125] on link "Integrations" at bounding box center [64, 118] width 54 height 11
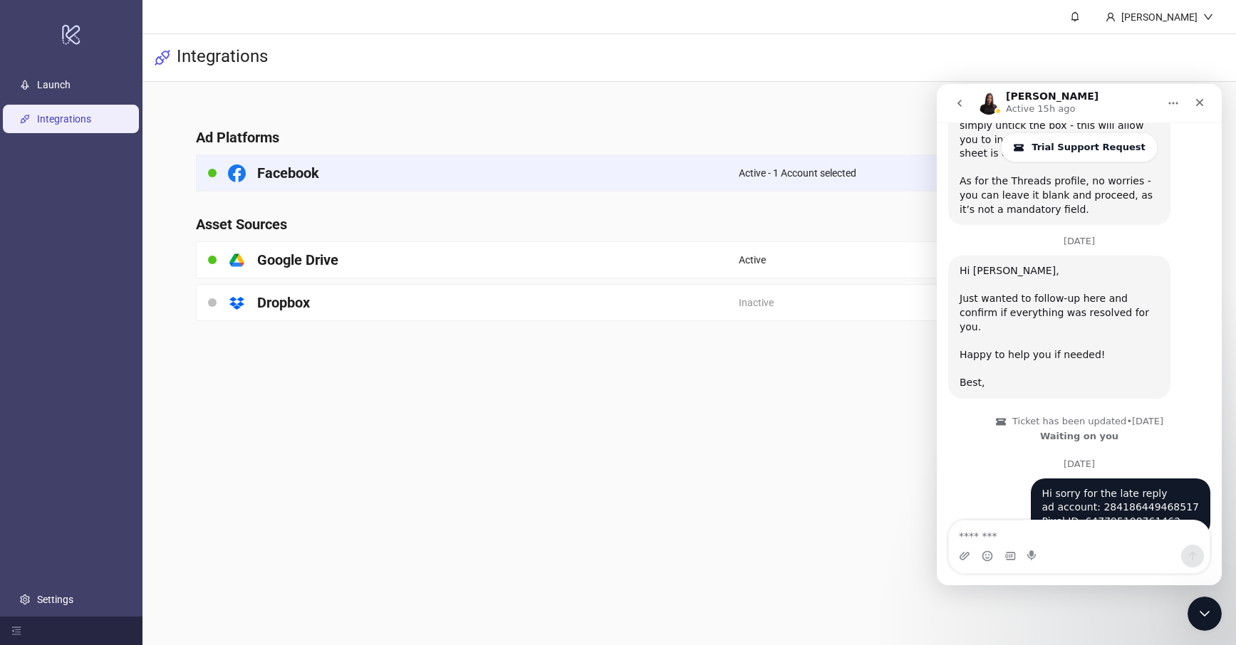
click at [368, 171] on div "Facebook" at bounding box center [468, 173] width 542 height 36
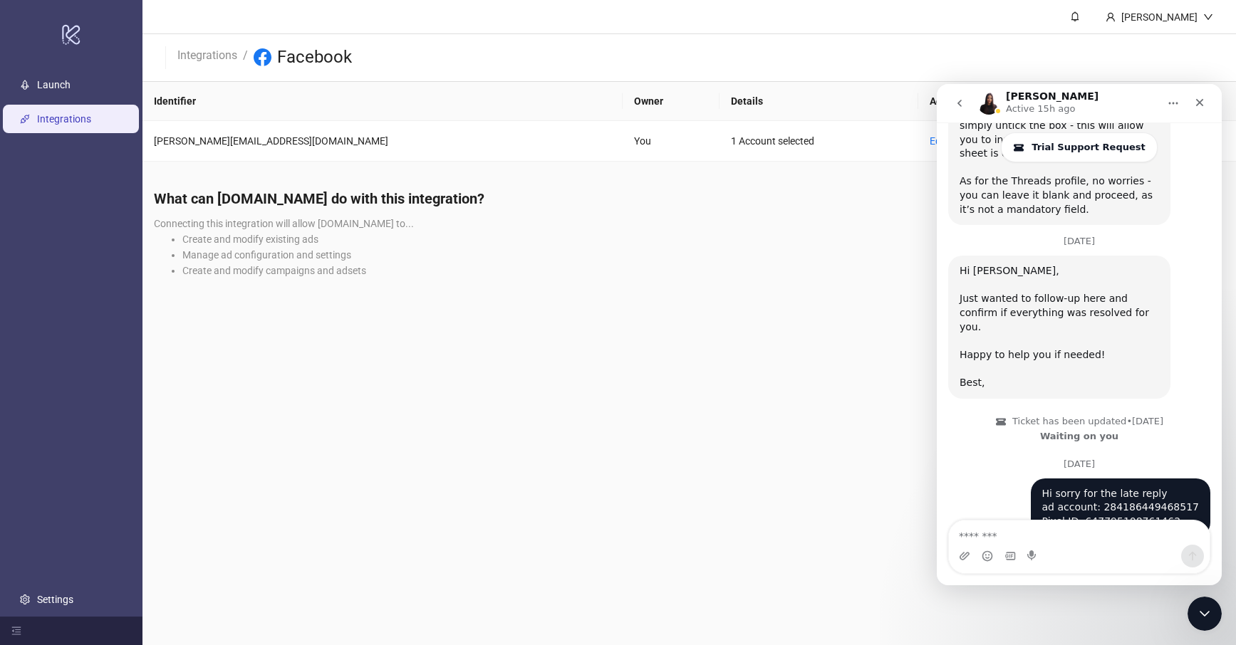
click at [961, 105] on icon "go back" at bounding box center [959, 103] width 4 height 7
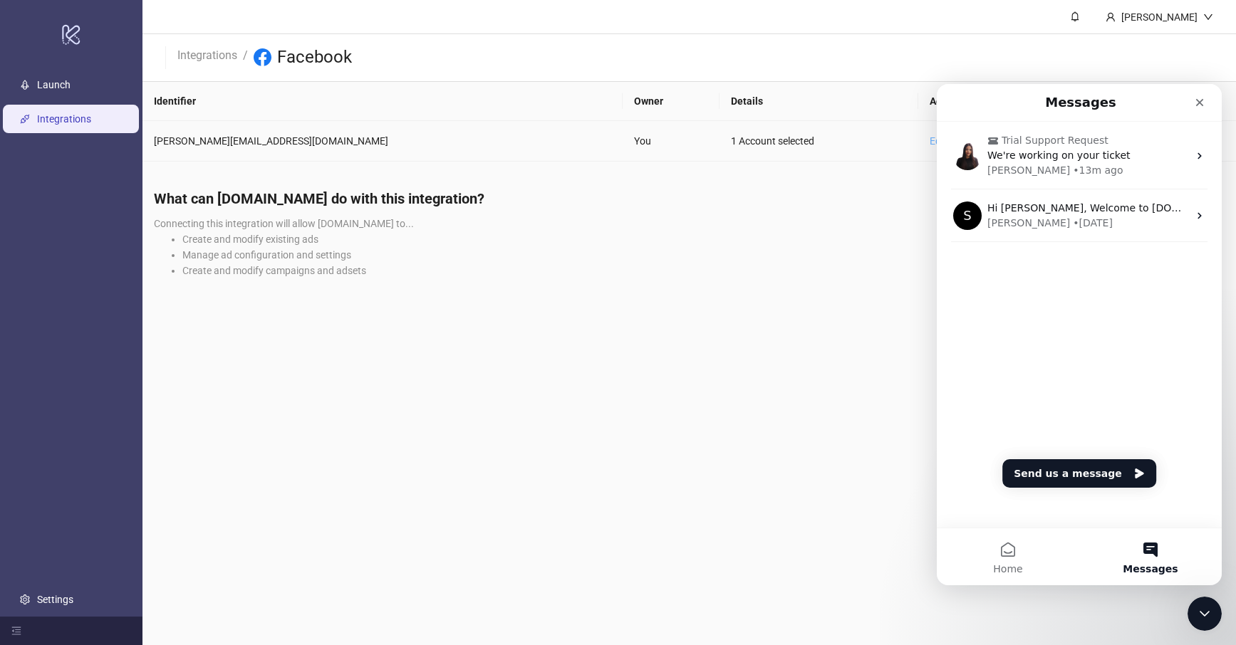
click at [930, 144] on link "Edit" at bounding box center [938, 140] width 17 height 11
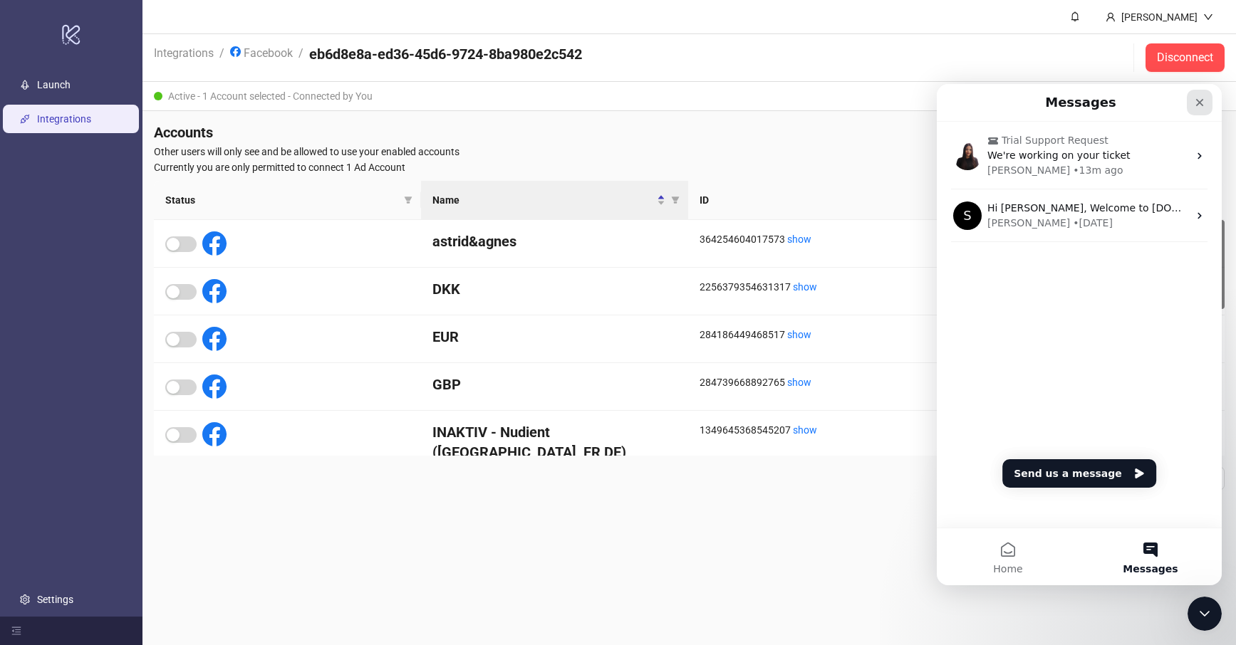
click at [1200, 103] on icon "Close" at bounding box center [1200, 103] width 8 height 8
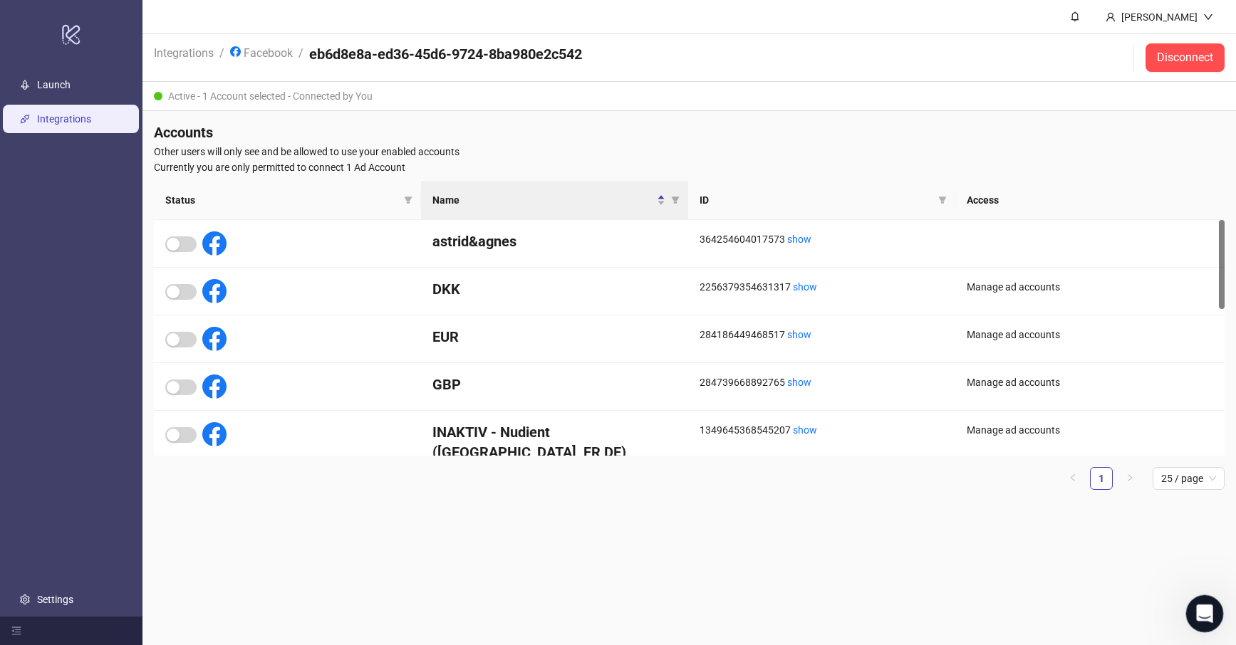
click at [1194, 622] on div "Open Intercom Messenger" at bounding box center [1202, 611] width 47 height 47
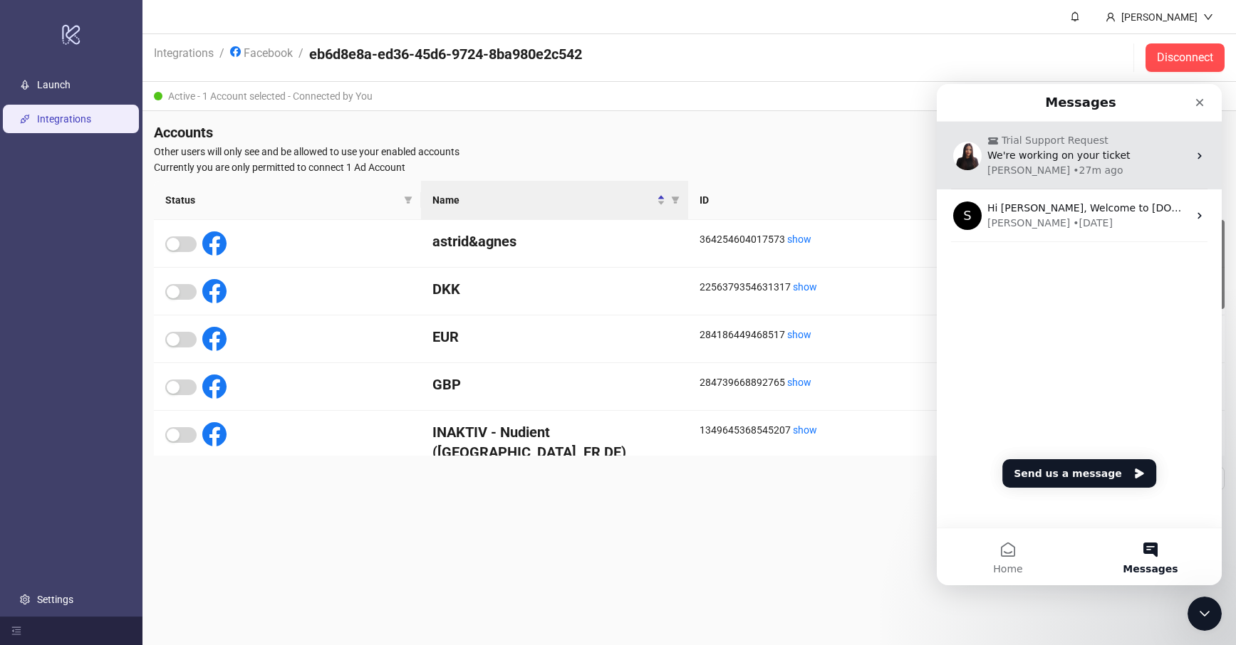
click at [1073, 170] on div "• 27m ago" at bounding box center [1098, 170] width 50 height 15
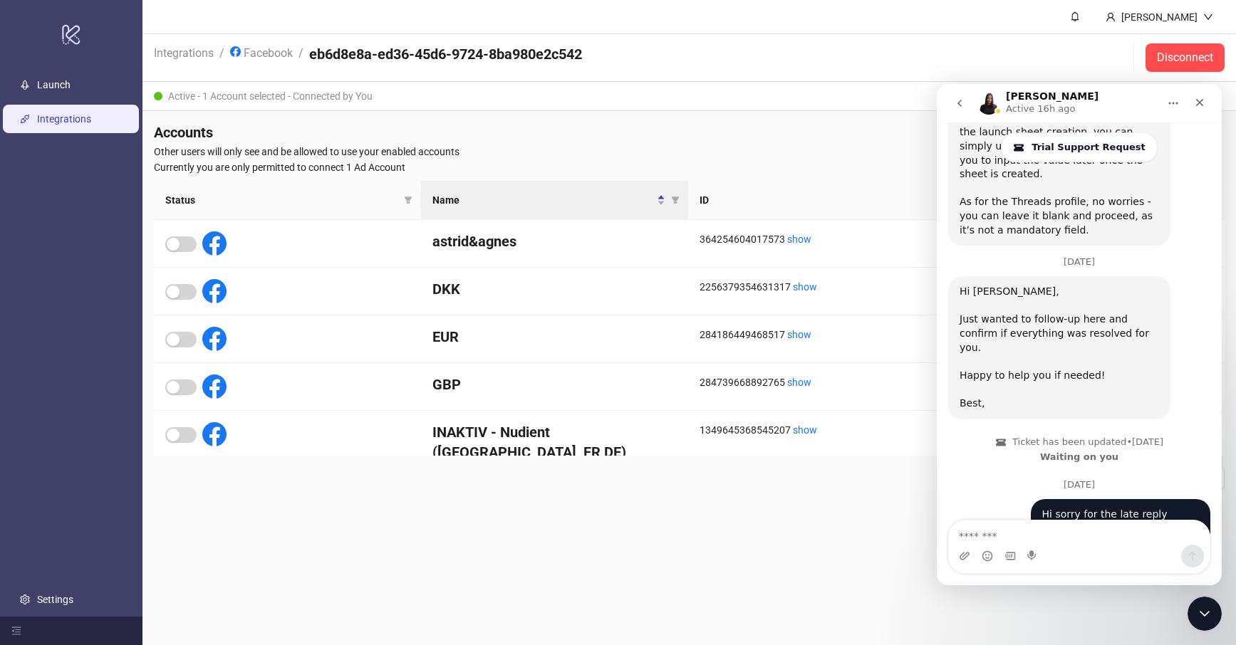
scroll to position [1008, 0]
